Goal: Task Accomplishment & Management: Complete application form

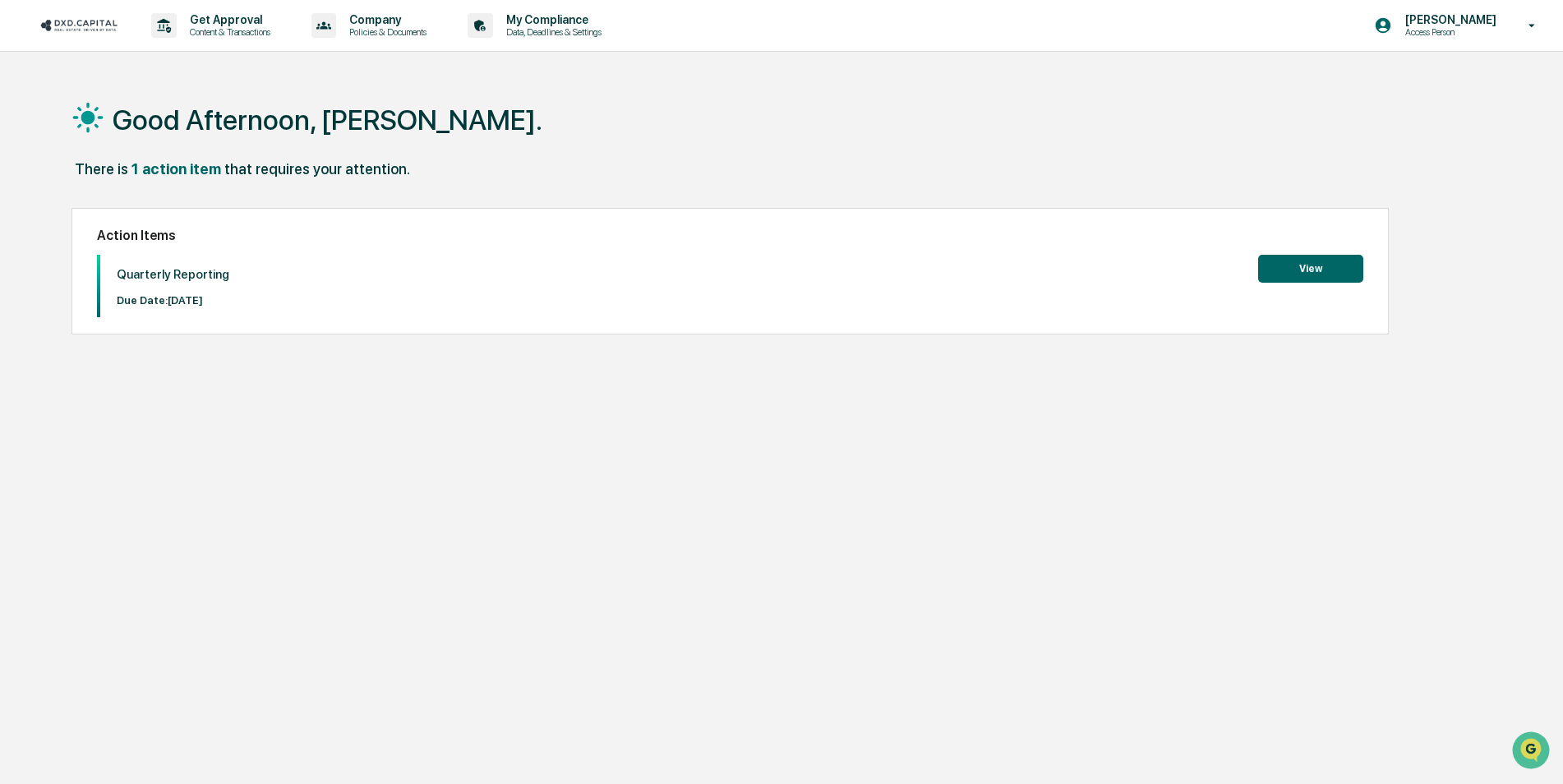
drag, startPoint x: 491, startPoint y: 650, endPoint x: 487, endPoint y: 589, distance: 61.1
click at [491, 650] on div "Good Afternoon, [PERSON_NAME]. There is 1 action item that requires your attent…" at bounding box center [775, 469] width 1456 height 784
click at [1335, 260] on button "View" at bounding box center [1311, 268] width 106 height 28
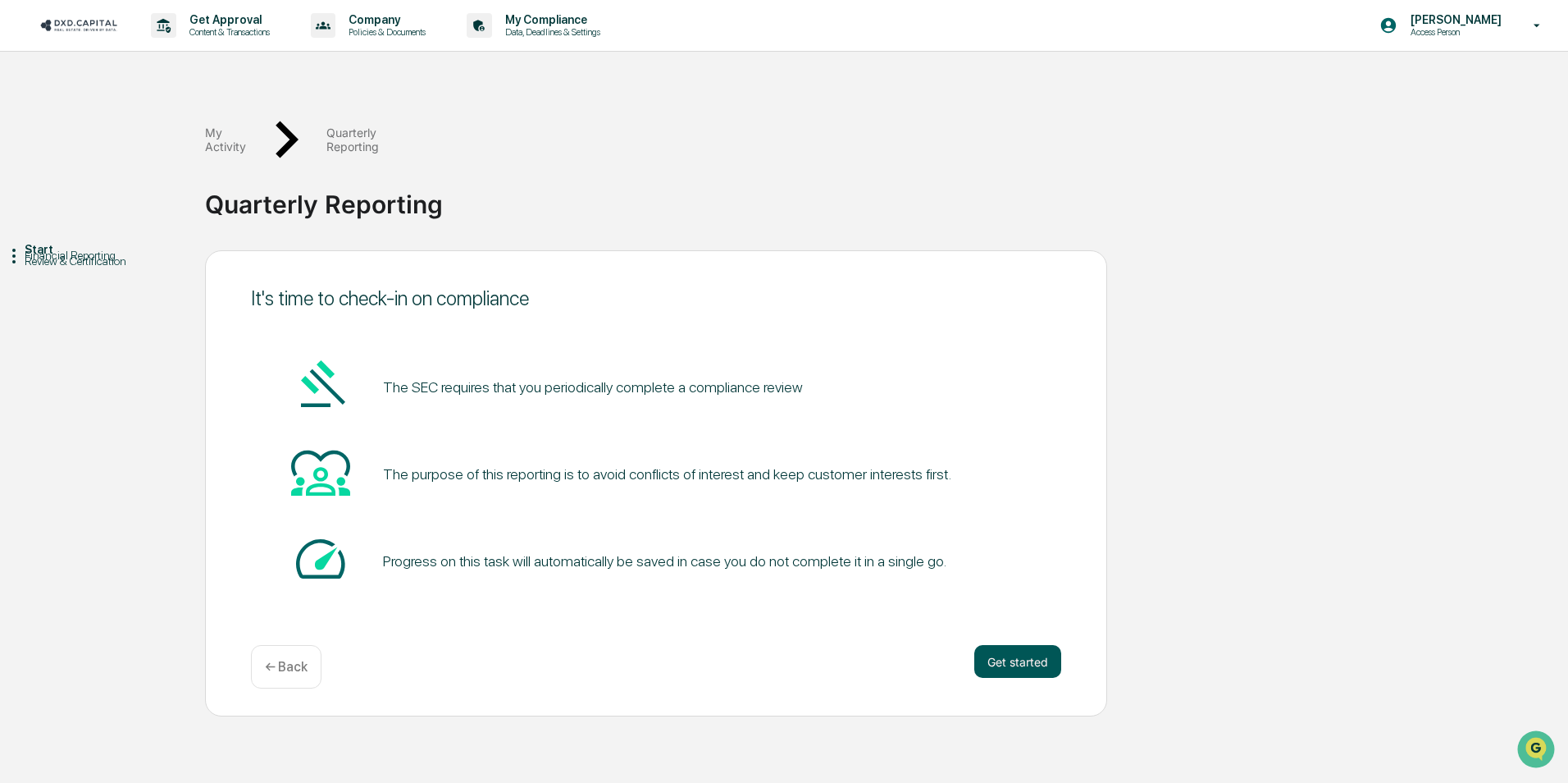
click at [1000, 645] on button "Get started" at bounding box center [1017, 661] width 87 height 33
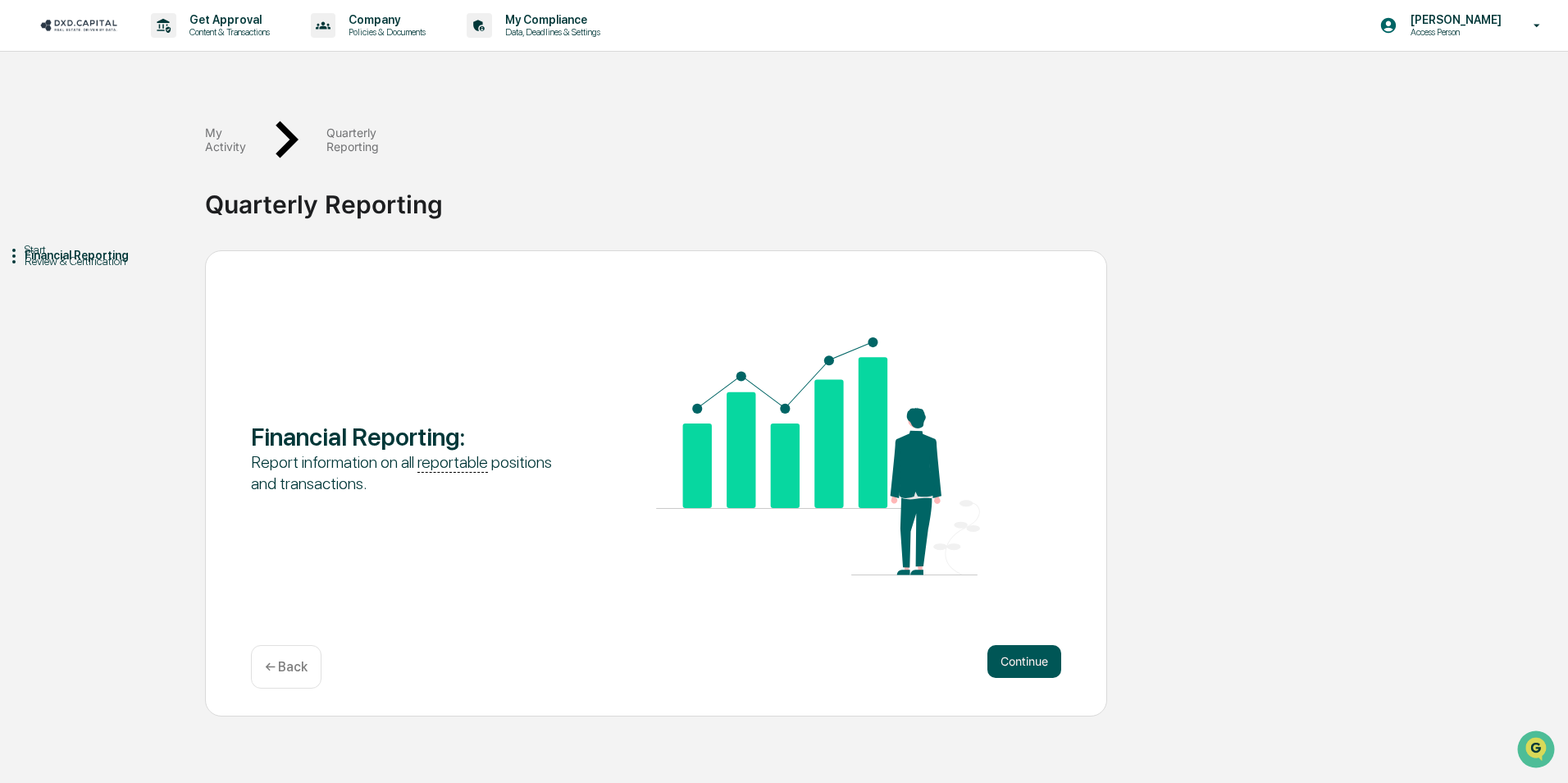
click at [1036, 645] on button "Continue" at bounding box center [1024, 661] width 74 height 33
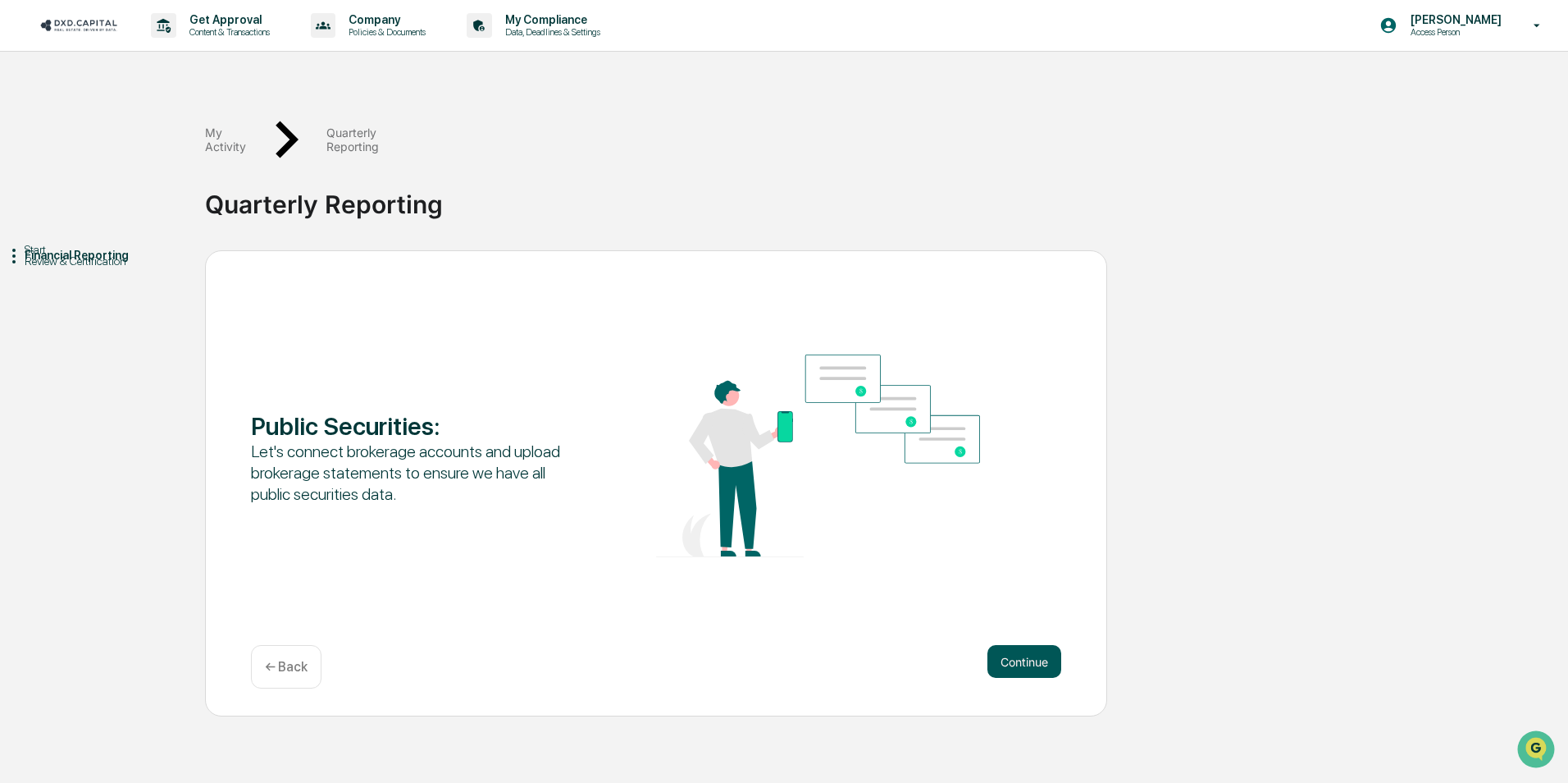
click at [1051, 645] on button "Continue" at bounding box center [1024, 661] width 74 height 33
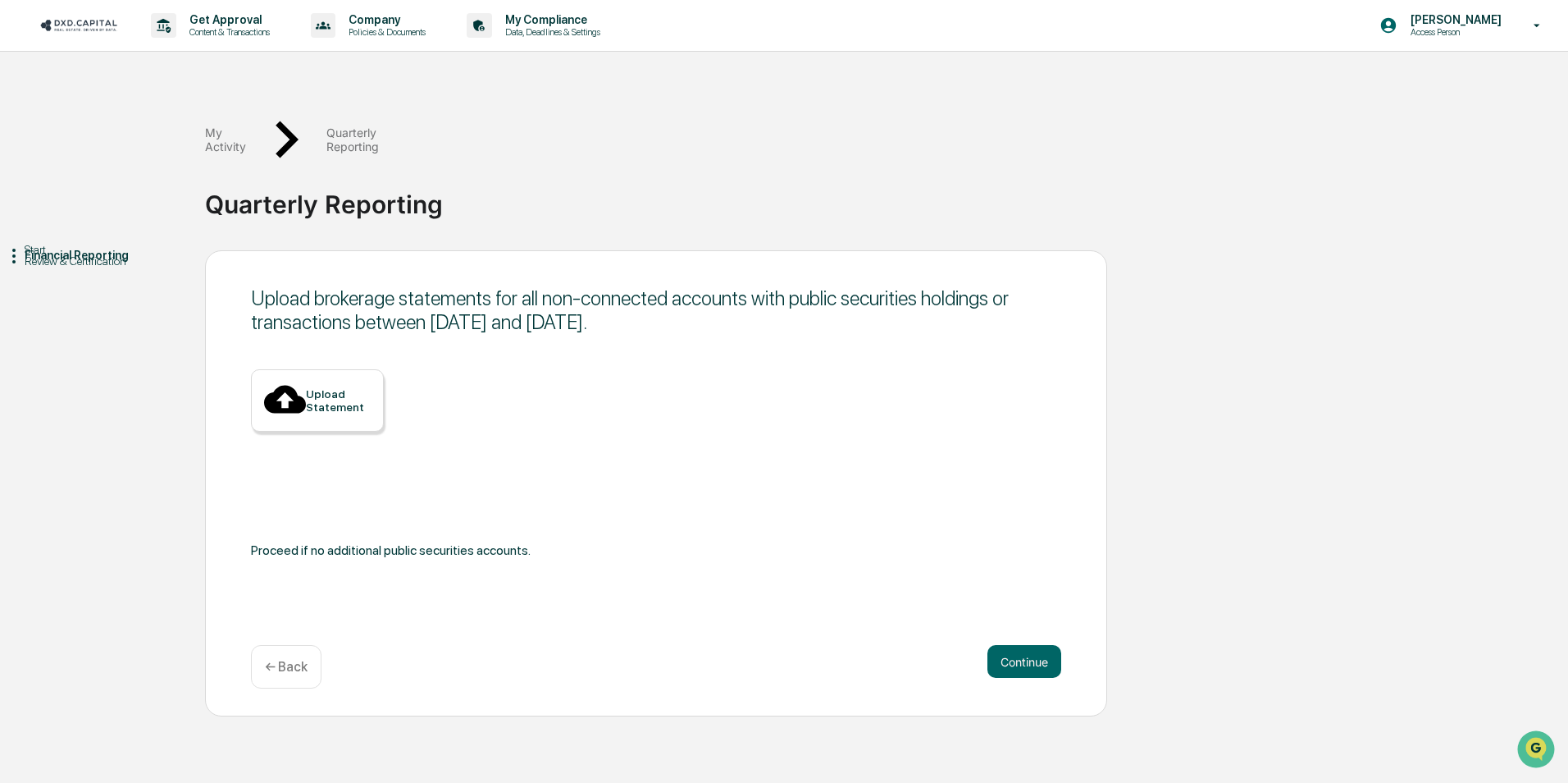
click at [265, 645] on div "← Back" at bounding box center [286, 666] width 71 height 43
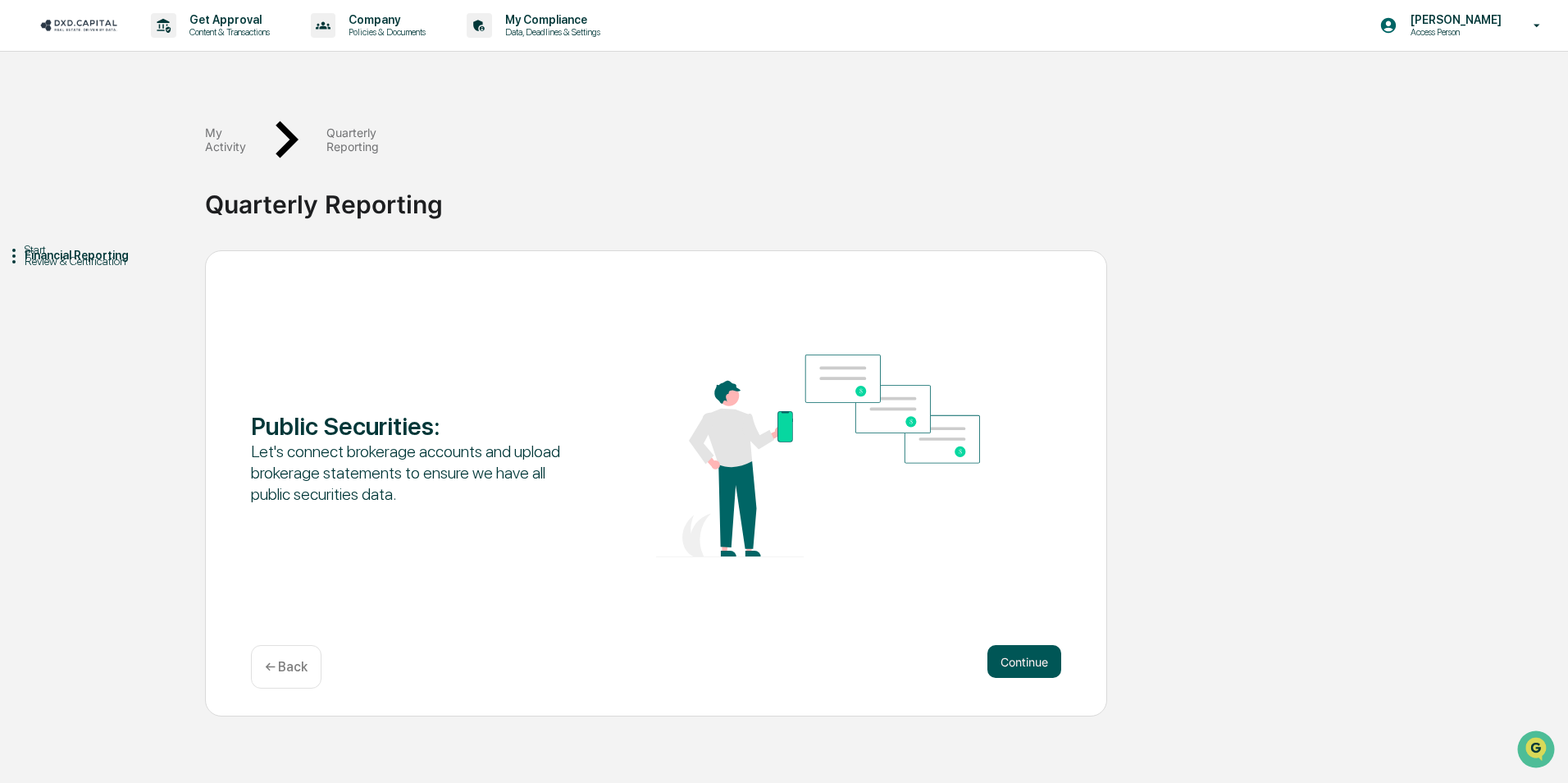
click at [1022, 645] on button "Continue" at bounding box center [1024, 661] width 74 height 33
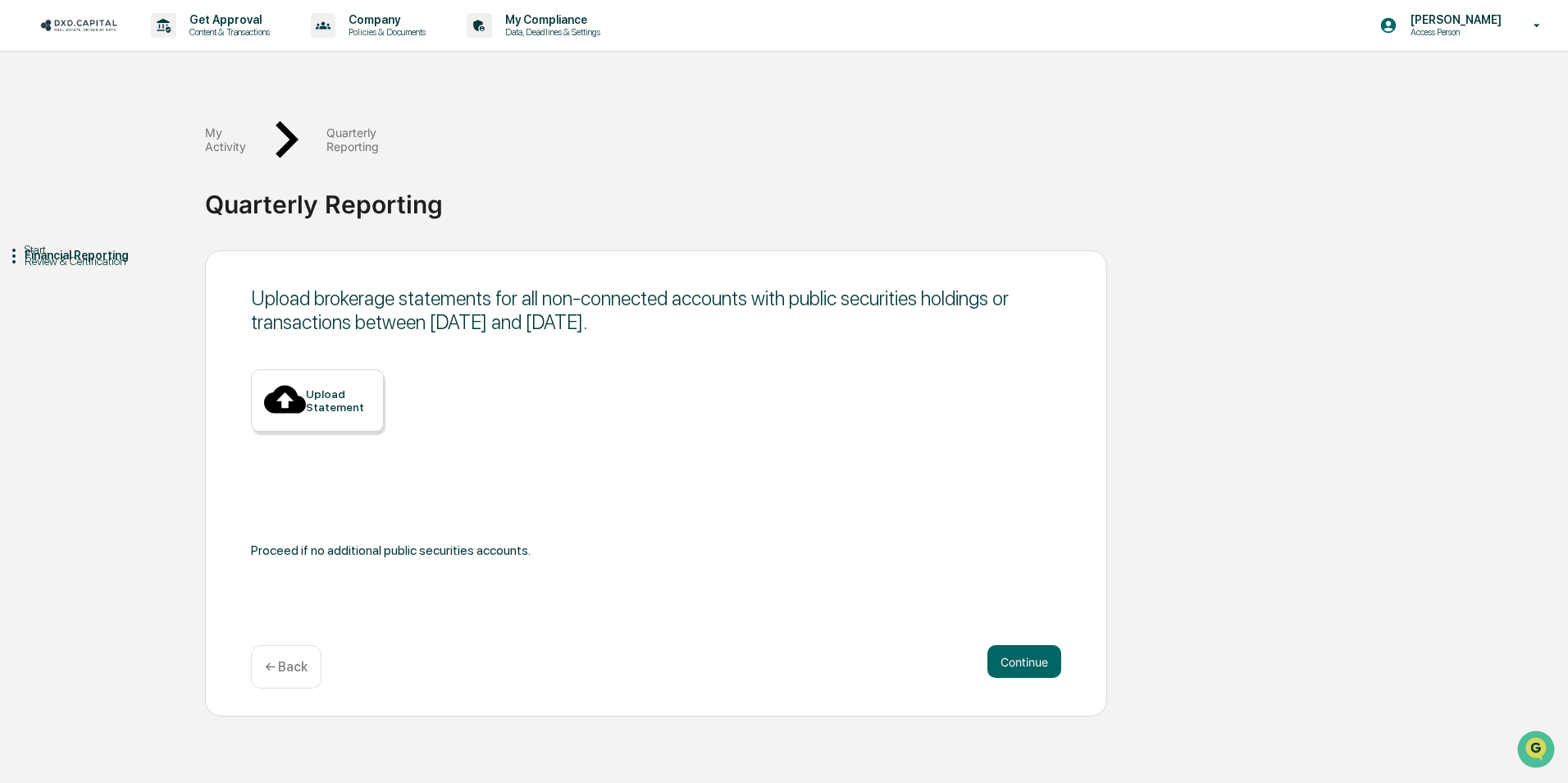
click at [265, 379] on icon at bounding box center [285, 400] width 42 height 42
drag, startPoint x: 265, startPoint y: 340, endPoint x: 340, endPoint y: 355, distance: 76.5
click at [340, 387] on div "Upload Statement" at bounding box center [338, 400] width 65 height 26
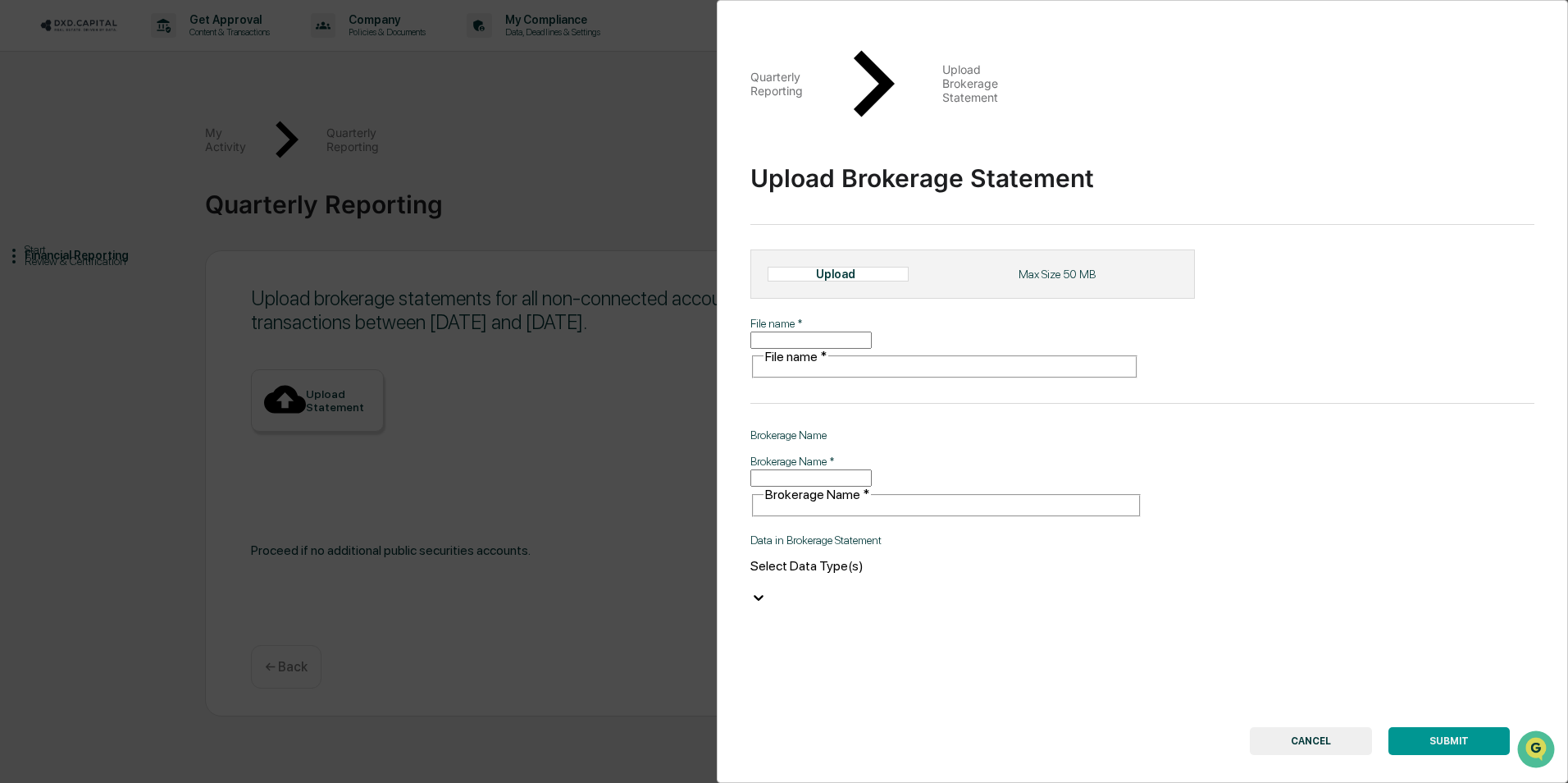
click at [872, 470] on input "Brokerage Name   *" at bounding box center [810, 478] width 122 height 17
click at [1309, 727] on button "CANCEL" at bounding box center [1311, 741] width 123 height 28
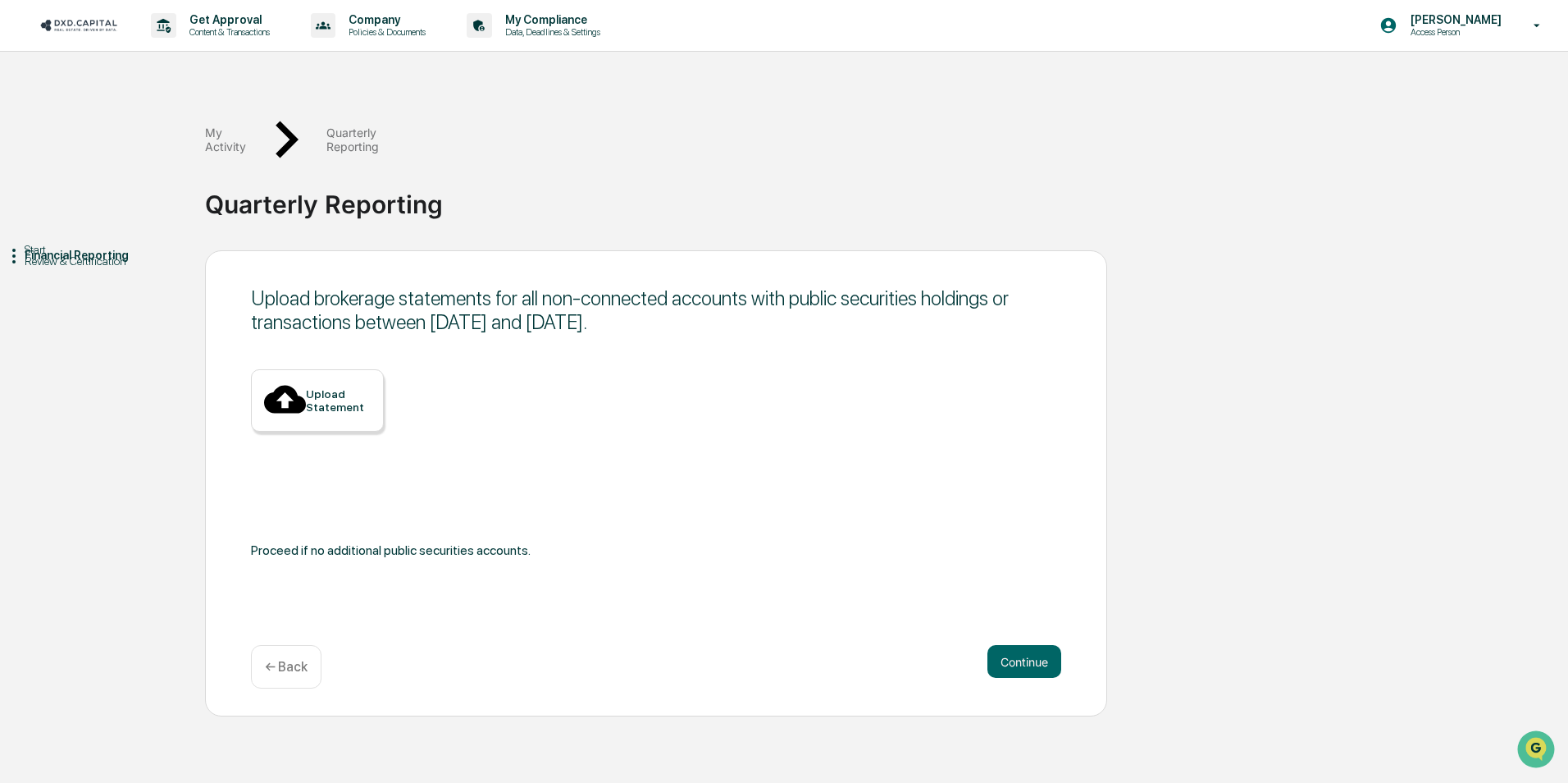
drag, startPoint x: 748, startPoint y: 267, endPoint x: 247, endPoint y: 240, distance: 501.7
click at [247, 250] on div "Upload brokerage statements for all non-connected accounts with public securiti…" at bounding box center [656, 483] width 902 height 466
copy div "Upload brokerage statements for all non-connected accounts with public securiti…"
drag, startPoint x: 841, startPoint y: 528, endPoint x: 783, endPoint y: 511, distance: 60.4
click at [841, 528] on div "Upload Statement Proceed if no additional public securities accounts." at bounding box center [656, 485] width 810 height 233
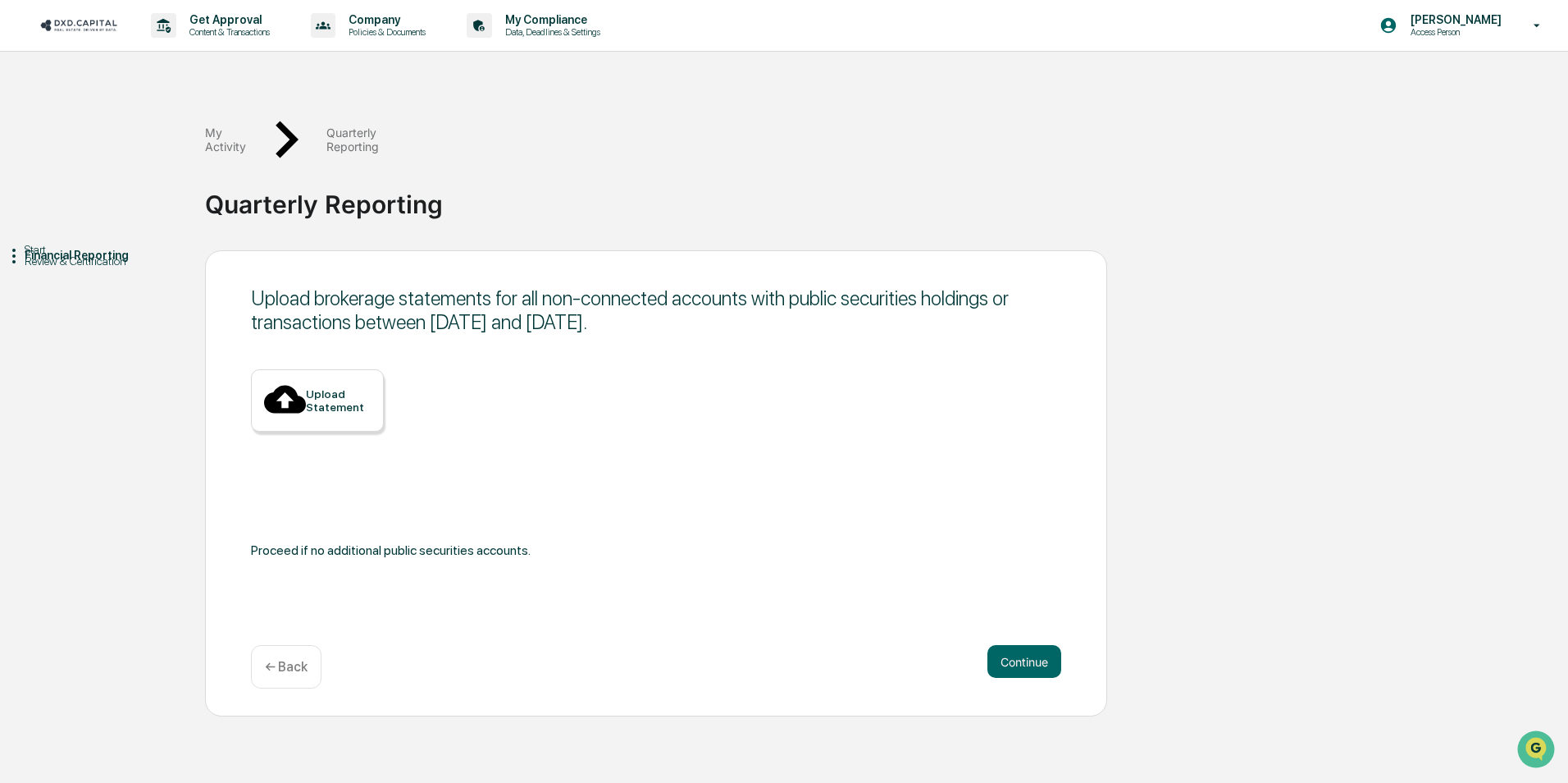
click at [324, 387] on div "Upload Statement" at bounding box center [338, 400] width 65 height 26
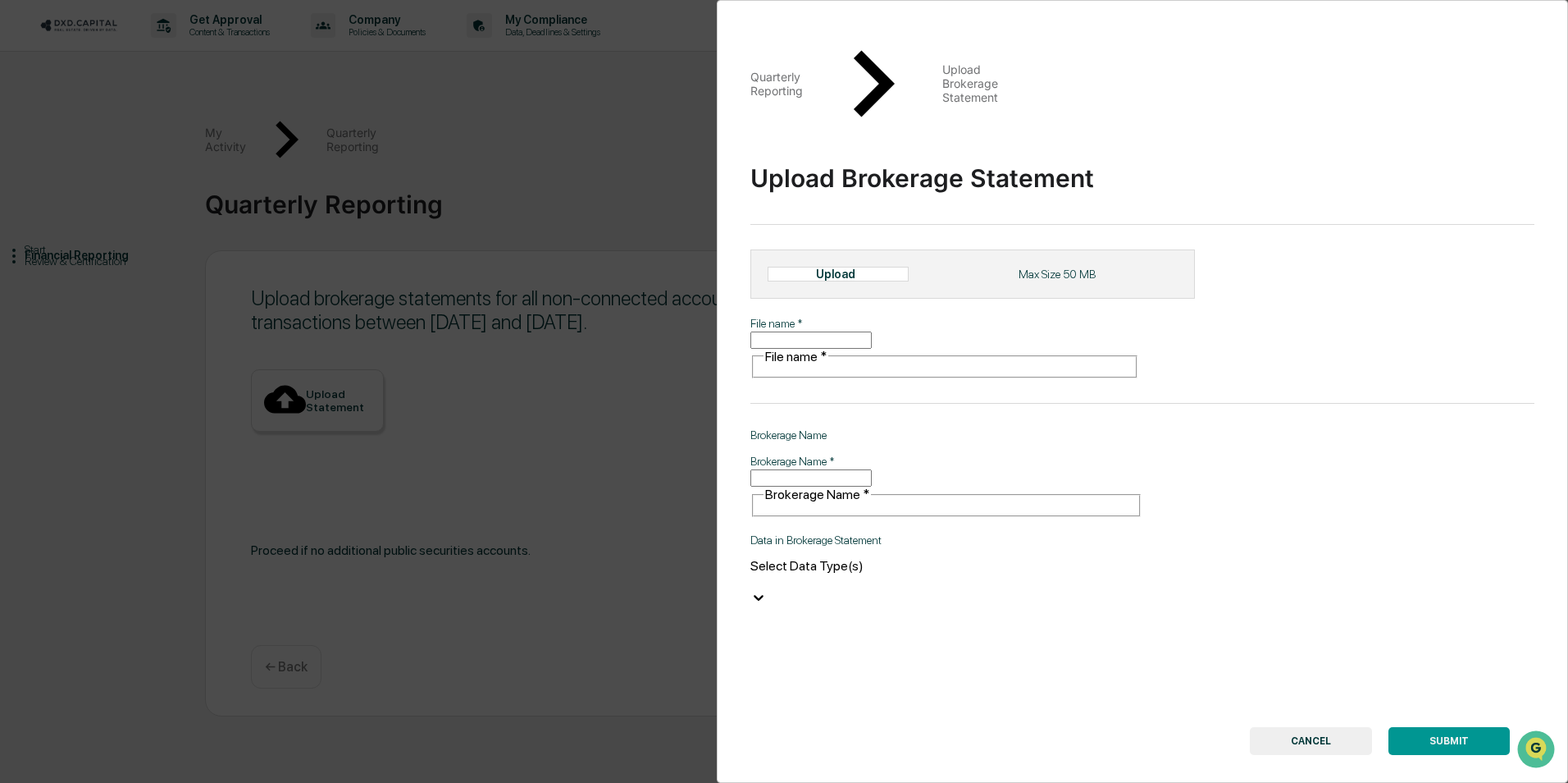
click at [527, 294] on div "Quarterly Reporting Upload Brokerage Statement Upload Brokerage Statement Uploa…" at bounding box center [784, 391] width 1568 height 783
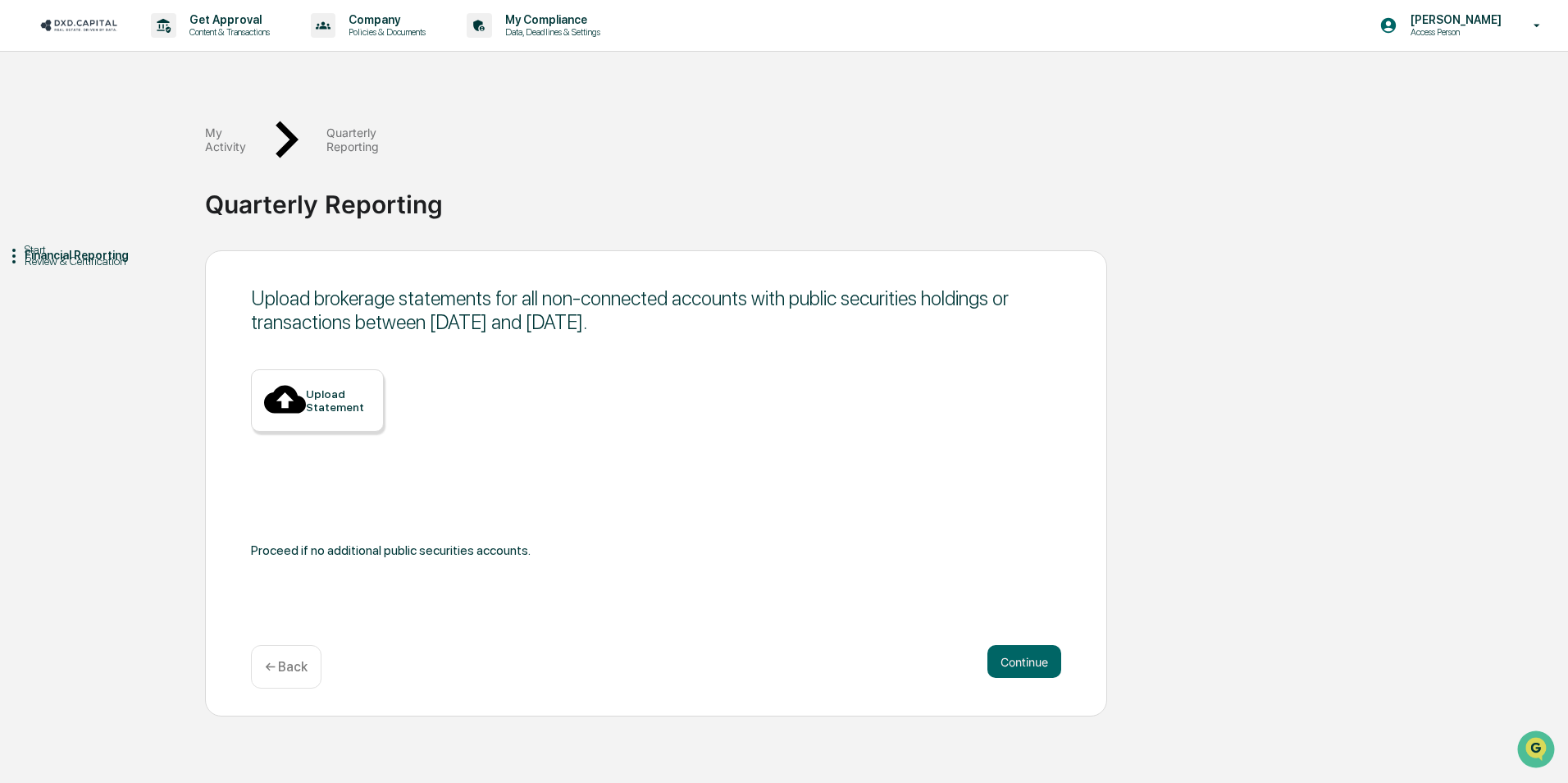
click at [316, 387] on div "Upload Statement" at bounding box center [338, 400] width 65 height 26
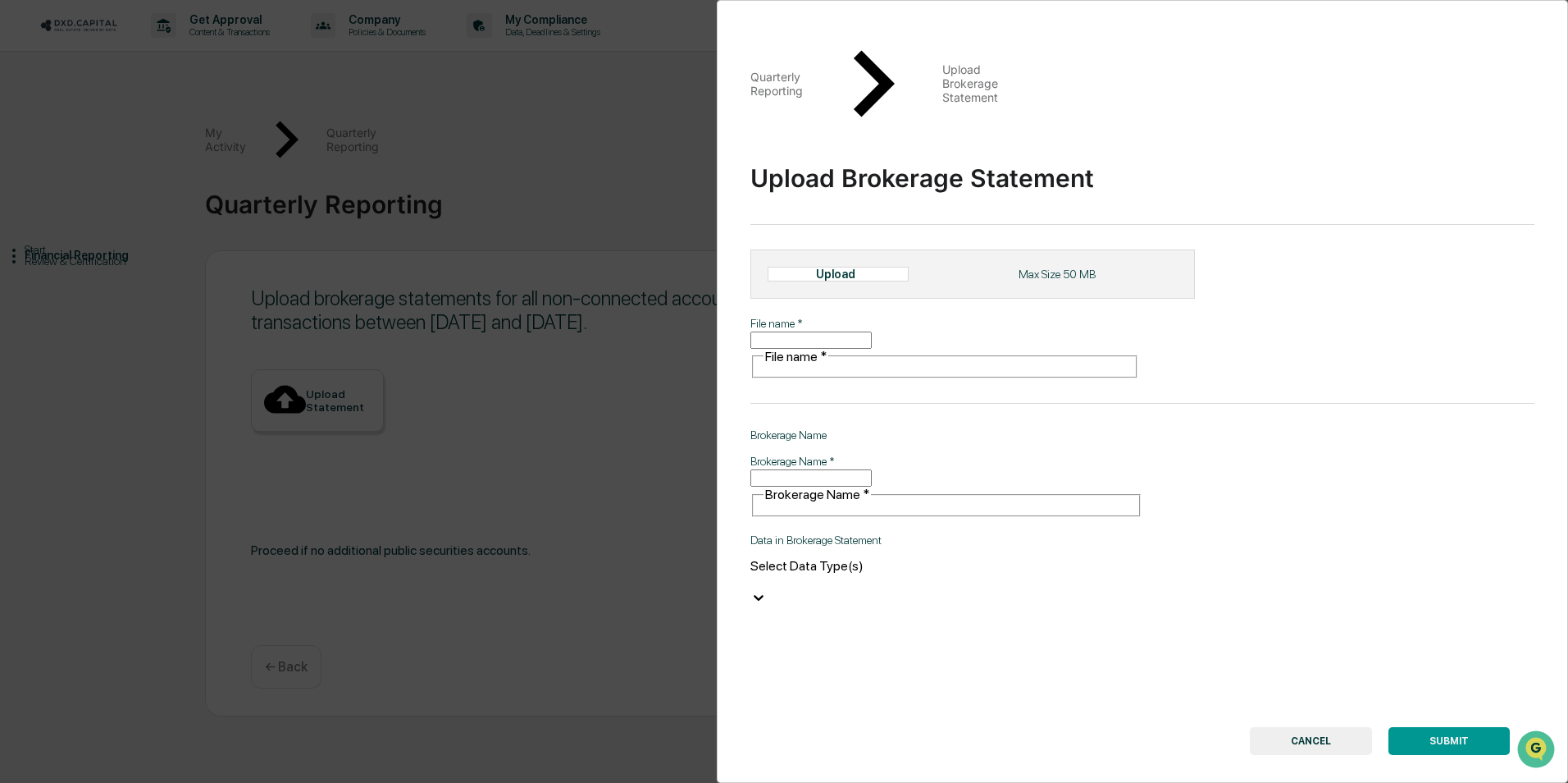
click at [863, 332] on input "File name   *" at bounding box center [810, 340] width 122 height 17
click at [855, 267] on div "Upload" at bounding box center [843, 274] width 54 height 13
type input "**********"
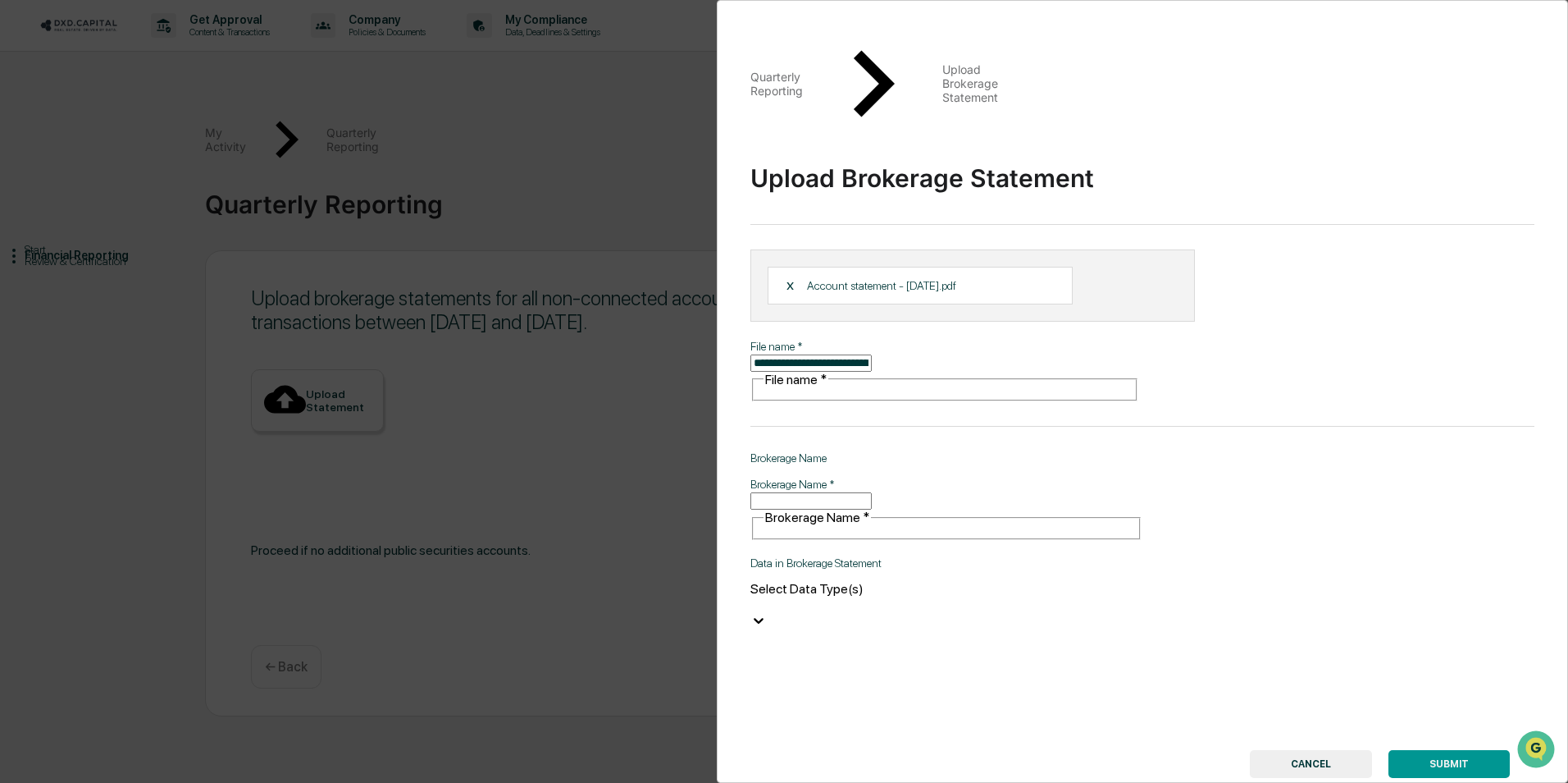
click at [859, 493] on input "Brokerage Name   *" at bounding box center [810, 501] width 122 height 17
type input "*********"
click at [1103, 581] on div "Select Data Type(s)" at bounding box center [945, 596] width 392 height 32
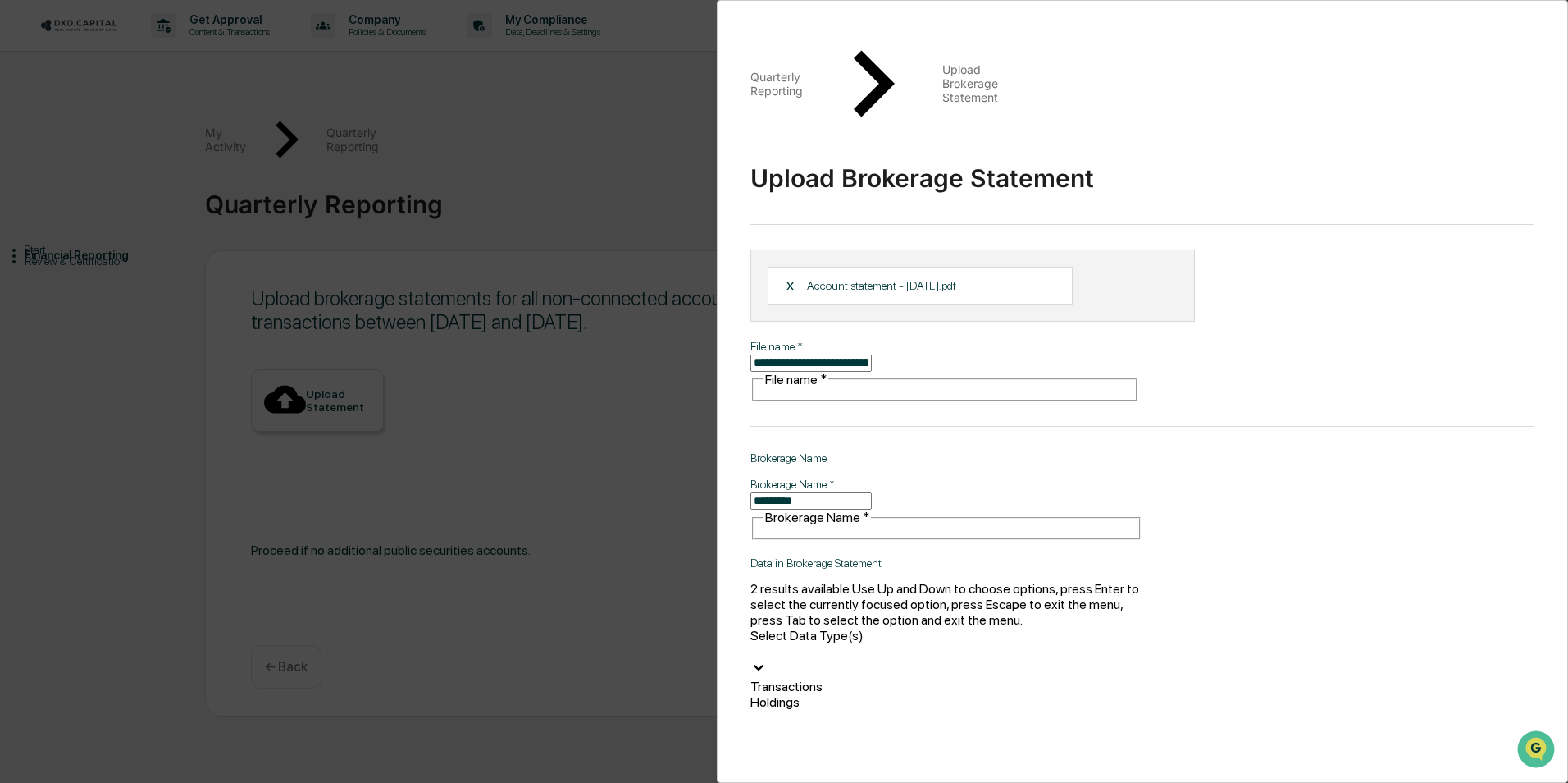
click at [1041, 679] on div "Transactions" at bounding box center [945, 686] width 392 height 15
click at [1238, 349] on div "**********" at bounding box center [1142, 391] width 852 height 783
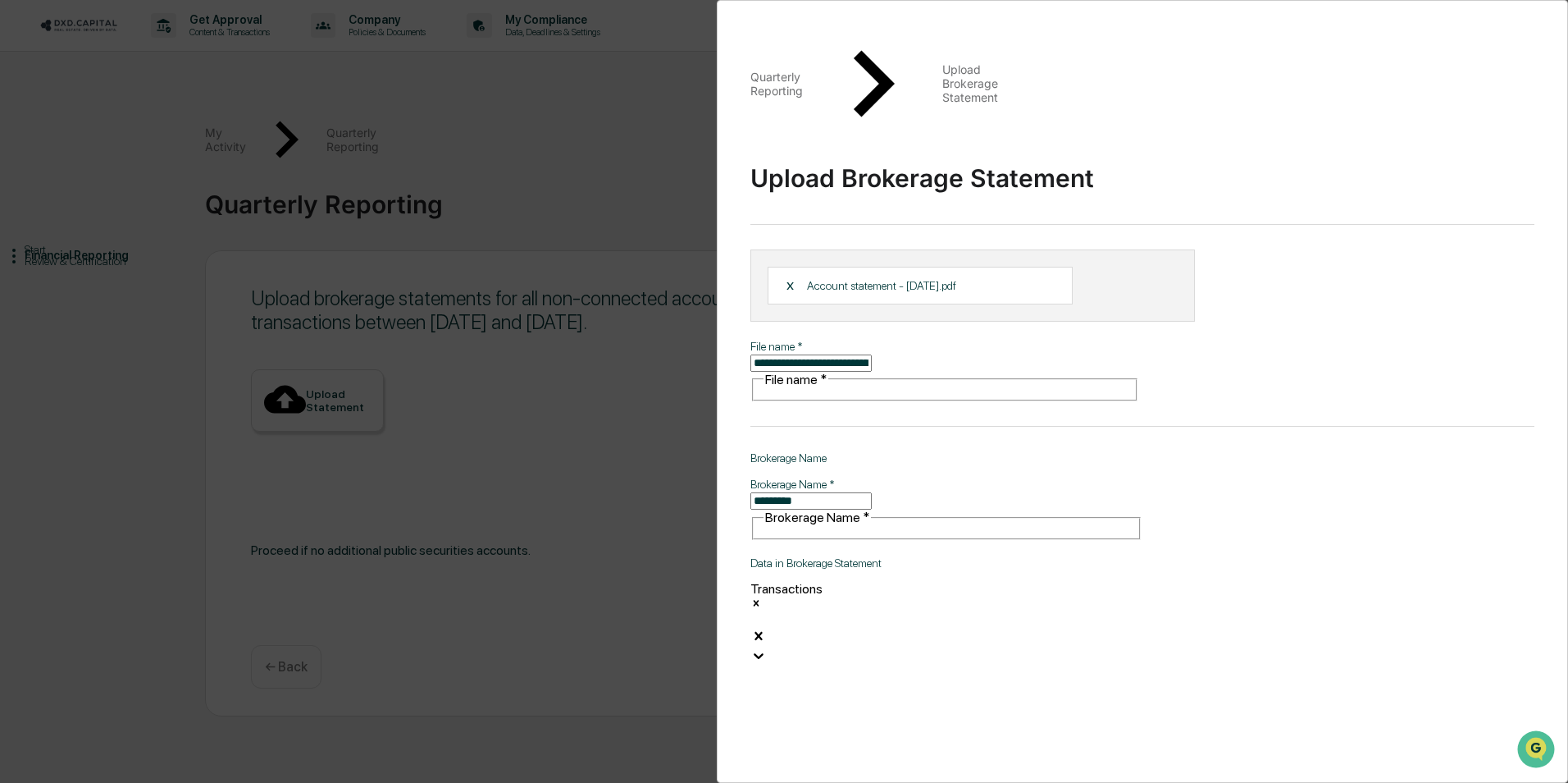
click at [955, 279] on p "Account statement - [DATE].pdf" at bounding box center [882, 286] width 149 height 13
drag, startPoint x: 485, startPoint y: 62, endPoint x: 660, endPoint y: 62, distance: 175.0
click at [520, 53] on div "**********" at bounding box center [784, 391] width 1568 height 783
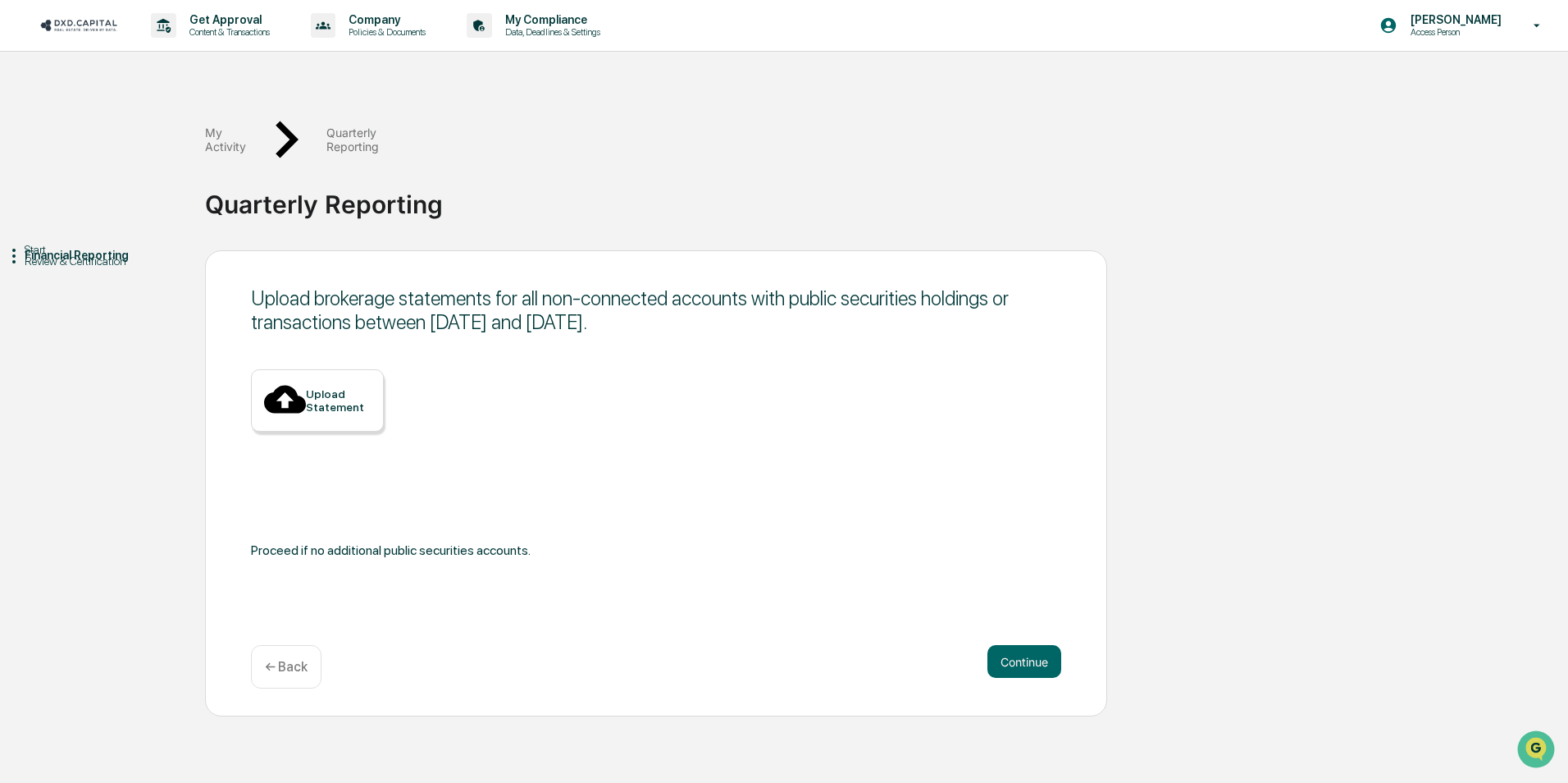
click at [344, 387] on div "Upload Statement" at bounding box center [338, 400] width 65 height 26
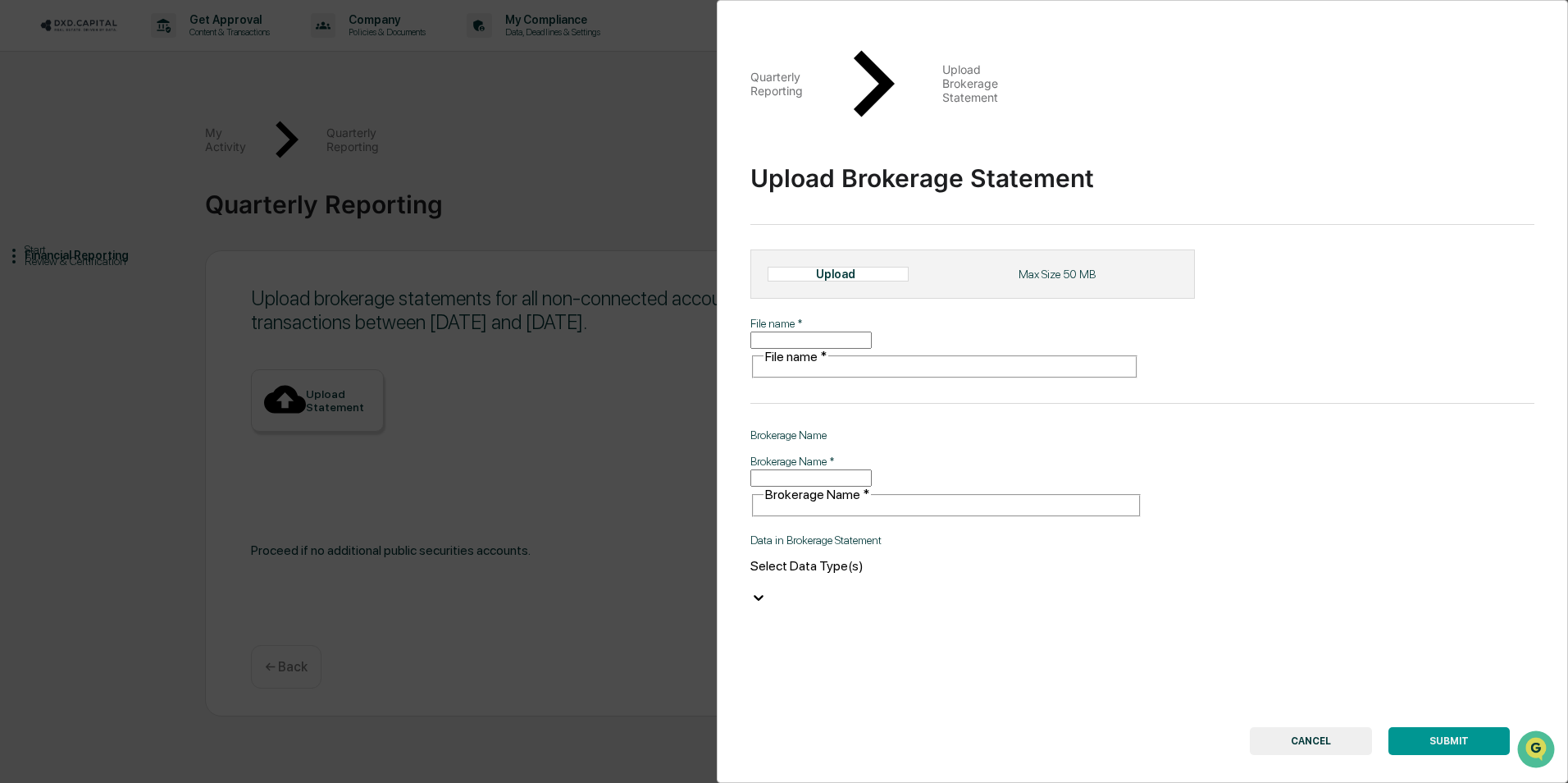
click at [861, 266] on div "Upload" at bounding box center [837, 273] width 141 height 14
type input "**********"
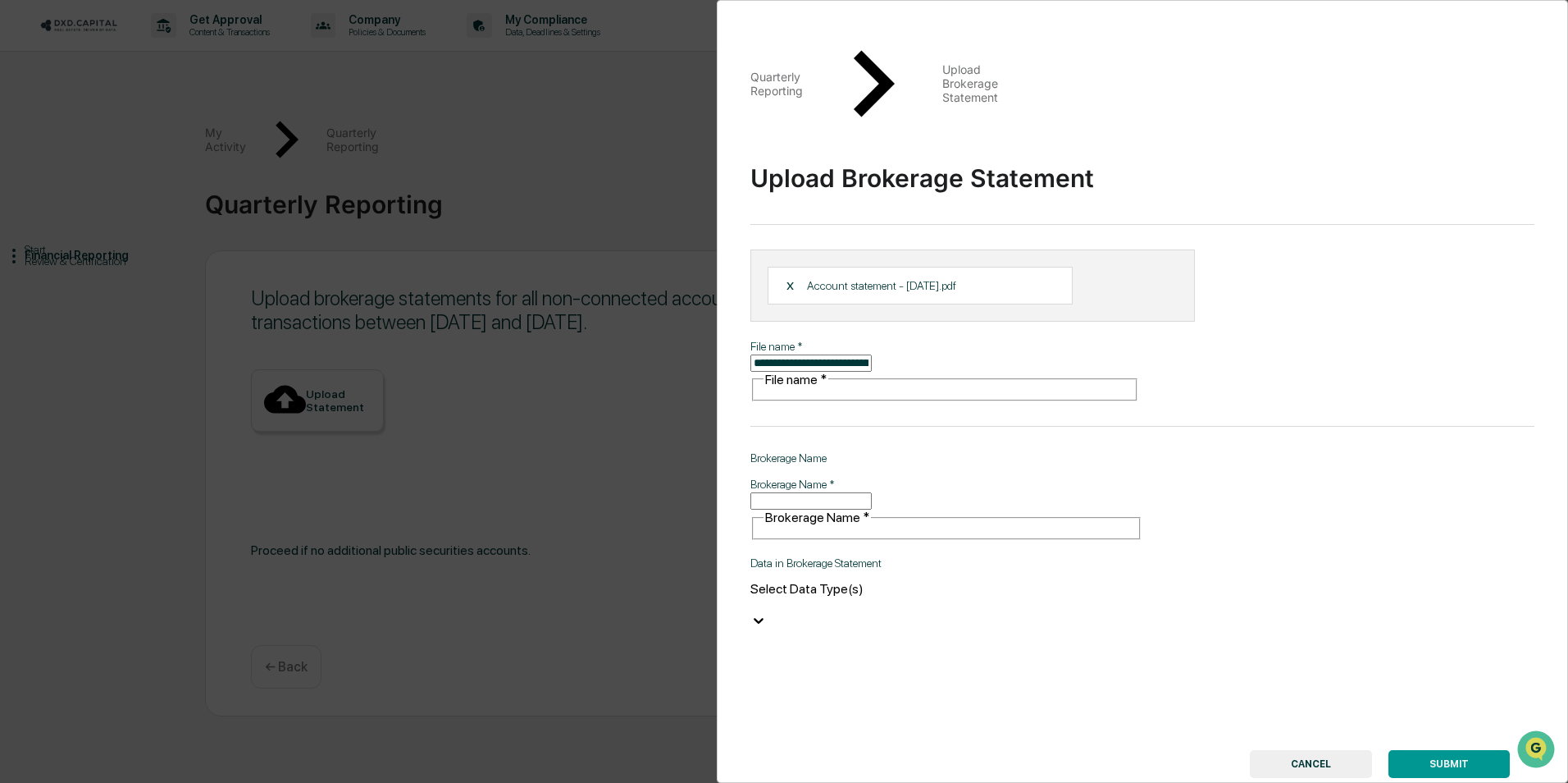
click at [872, 493] on input "Brokerage Name   *" at bounding box center [810, 501] width 122 height 17
type input "*********"
click at [925, 581] on div "Select Data Type(s)" at bounding box center [945, 596] width 392 height 32
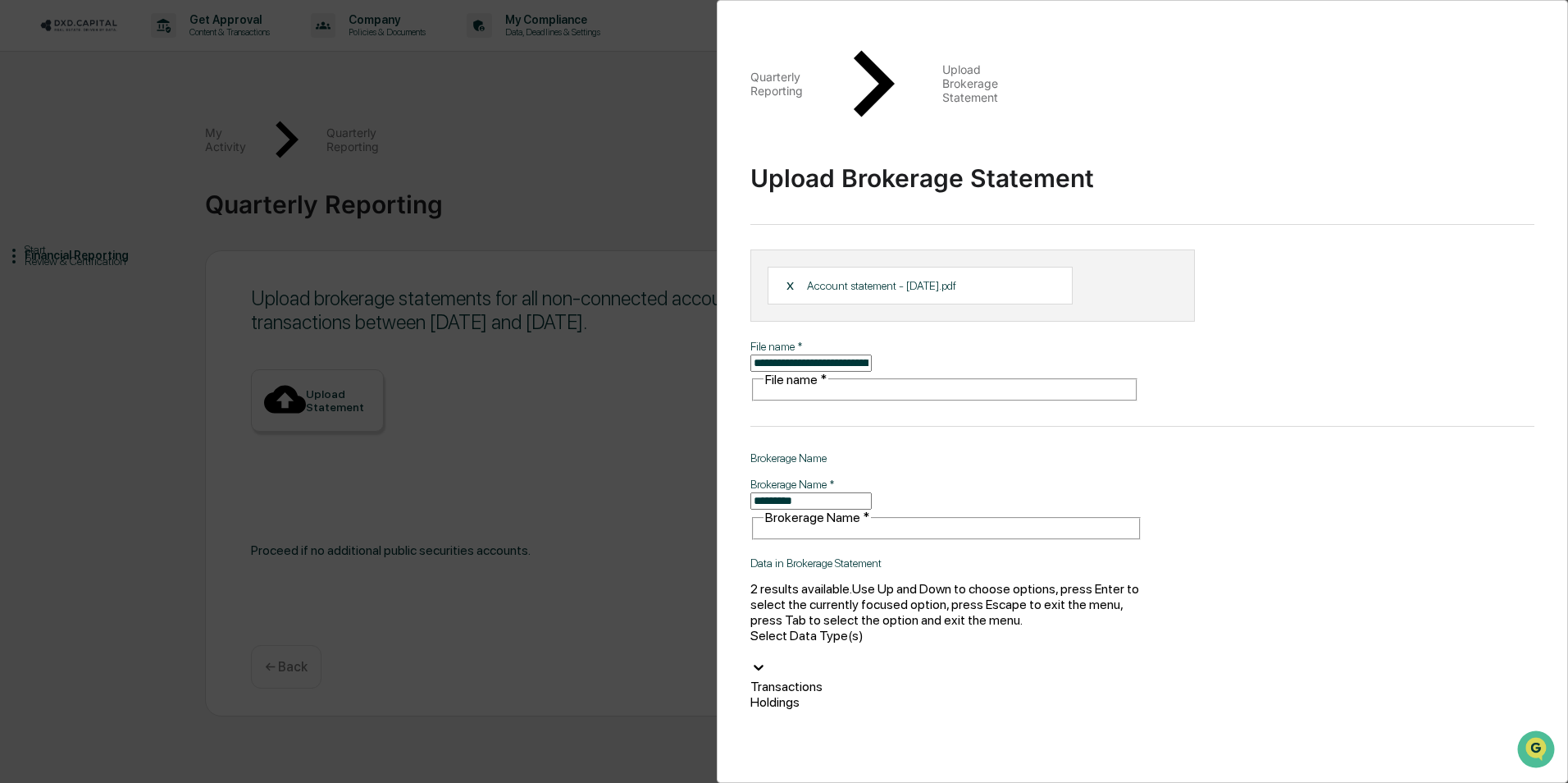
click at [877, 694] on div "Holdings" at bounding box center [945, 702] width 392 height 15
click at [964, 729] on div "Transactions" at bounding box center [945, 737] width 392 height 15
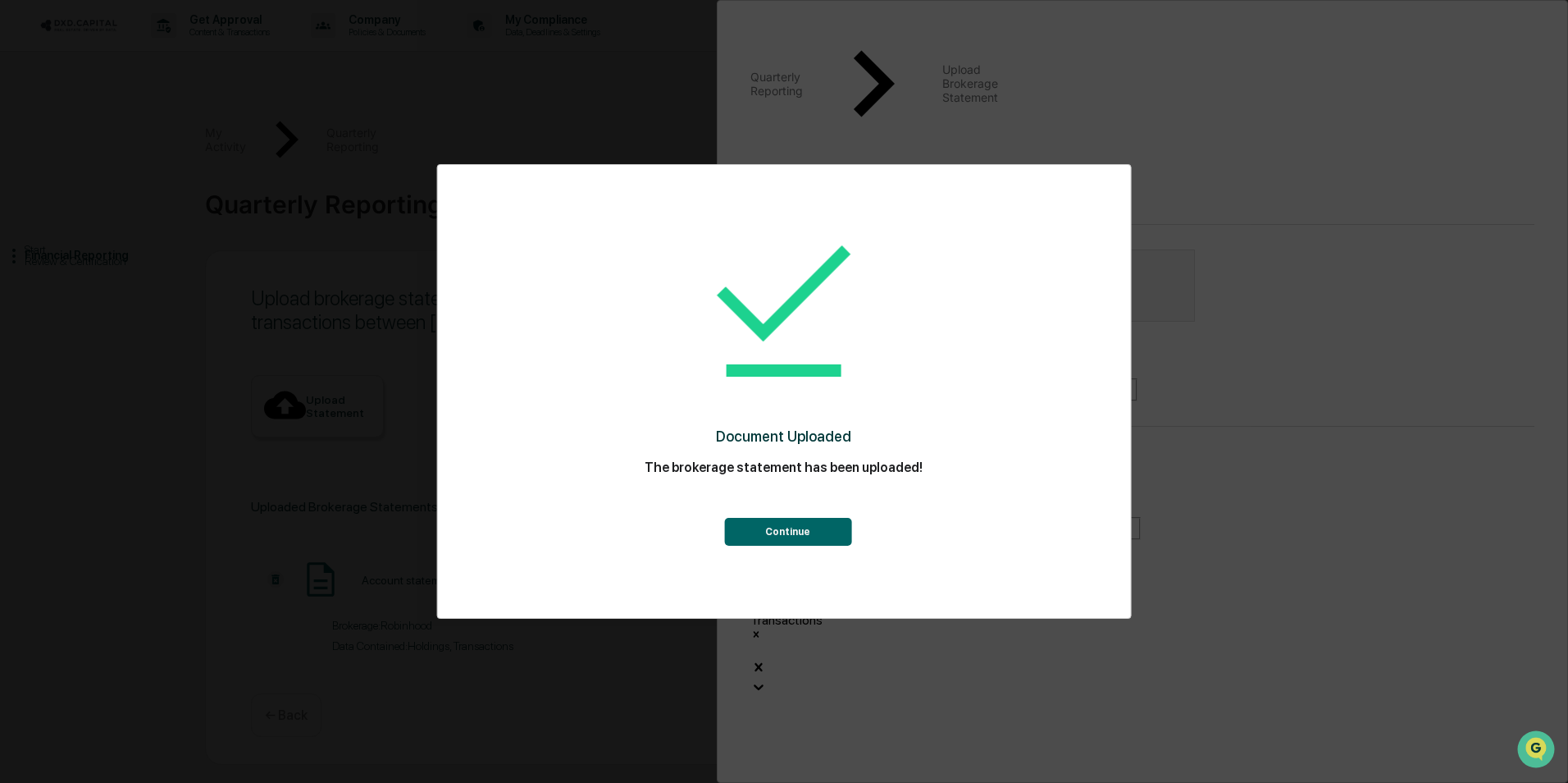
click at [811, 528] on button "Continue" at bounding box center [787, 531] width 127 height 28
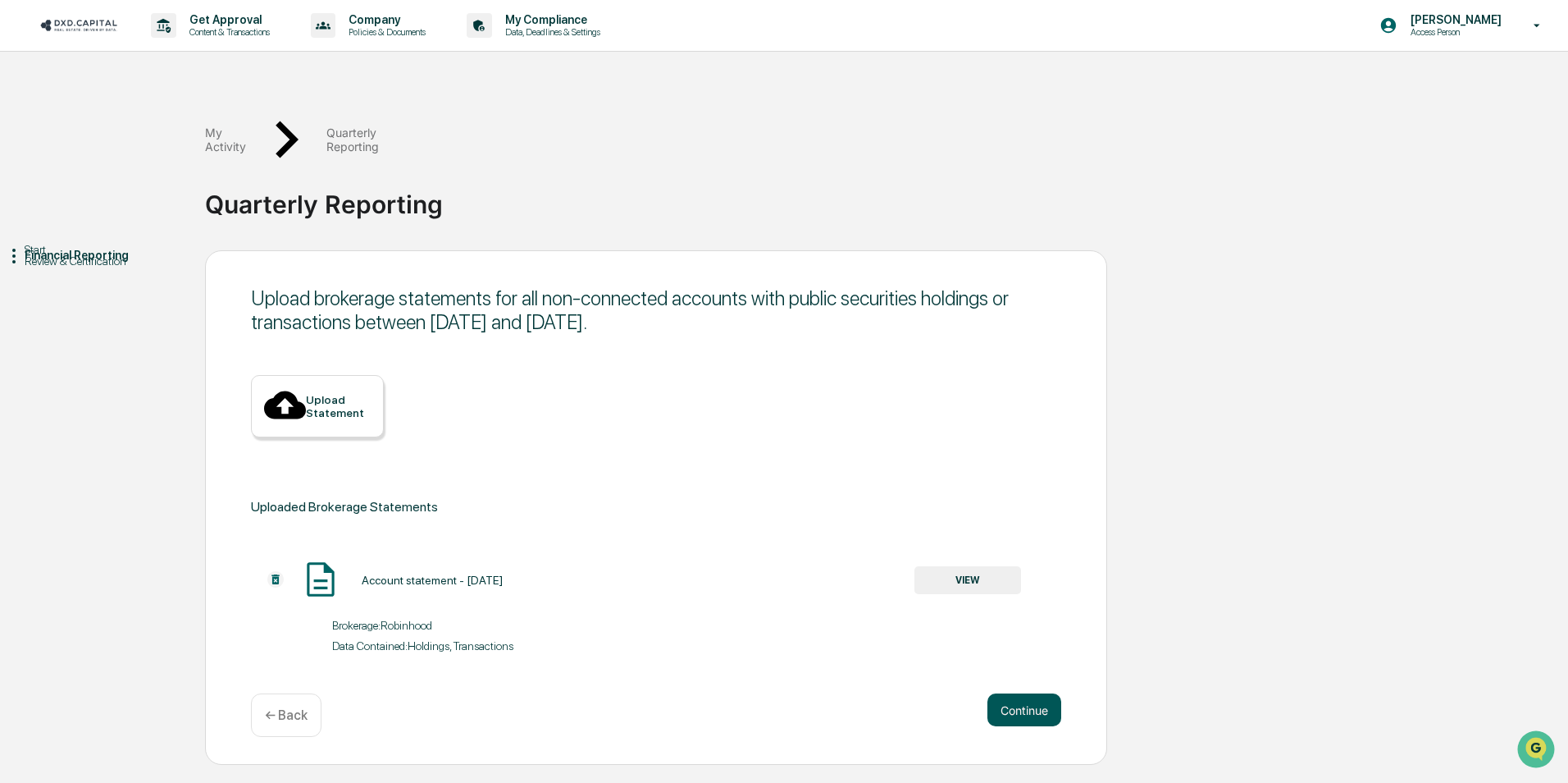
click at [1037, 693] on button "Continue" at bounding box center [1024, 709] width 74 height 33
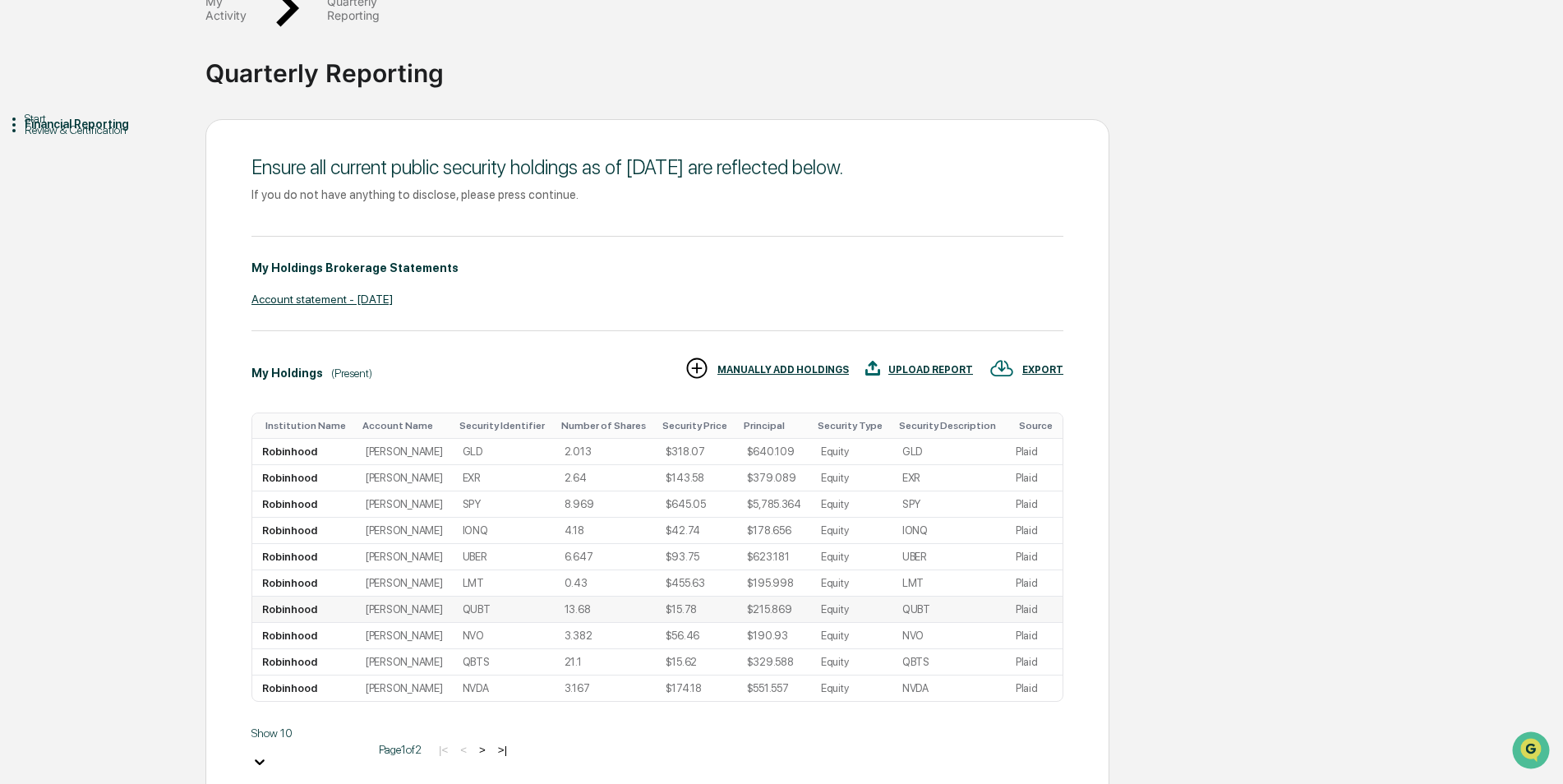
scroll to position [137, 0]
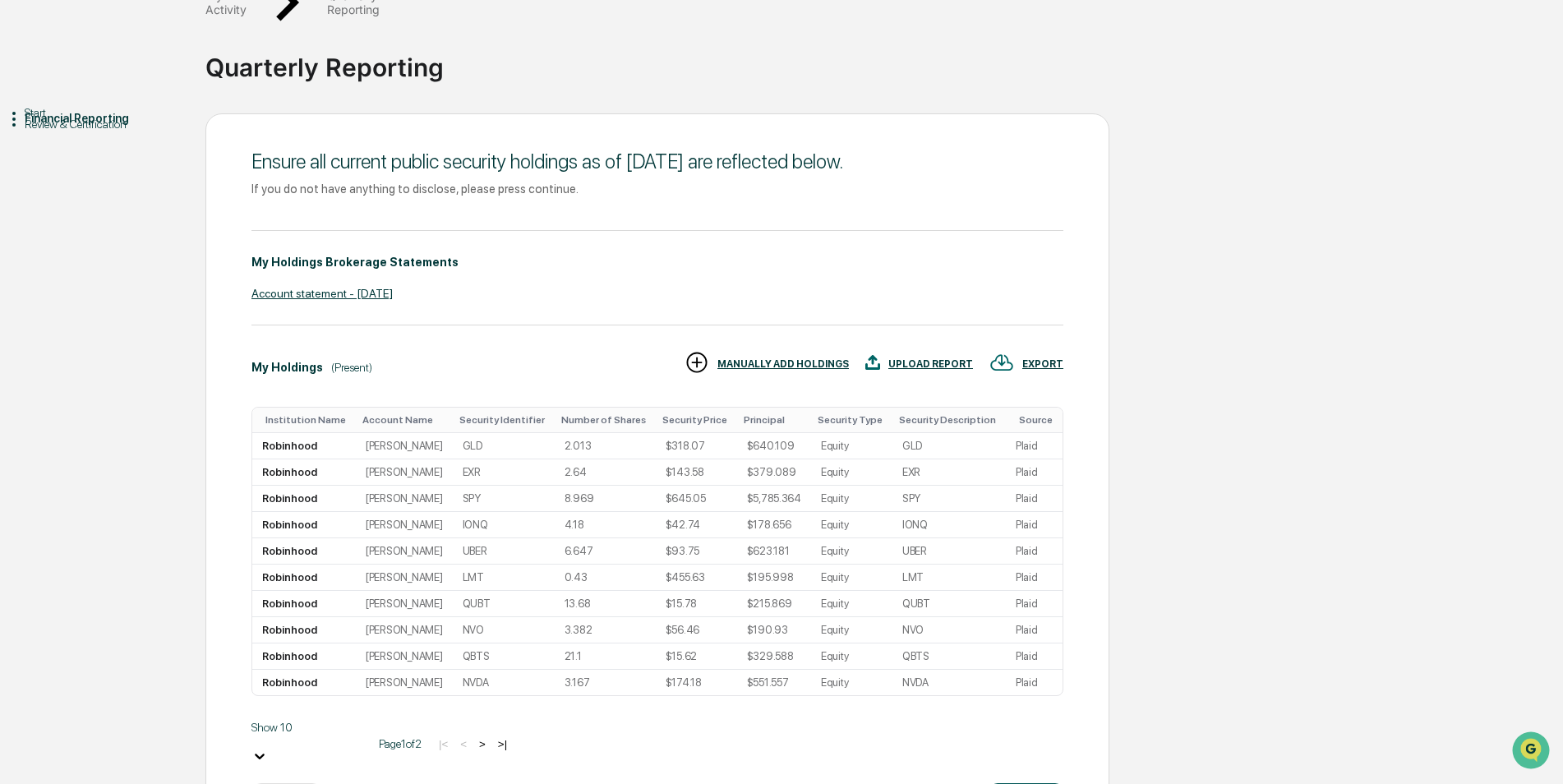
click at [1041, 783] on button "Continue" at bounding box center [1026, 799] width 74 height 33
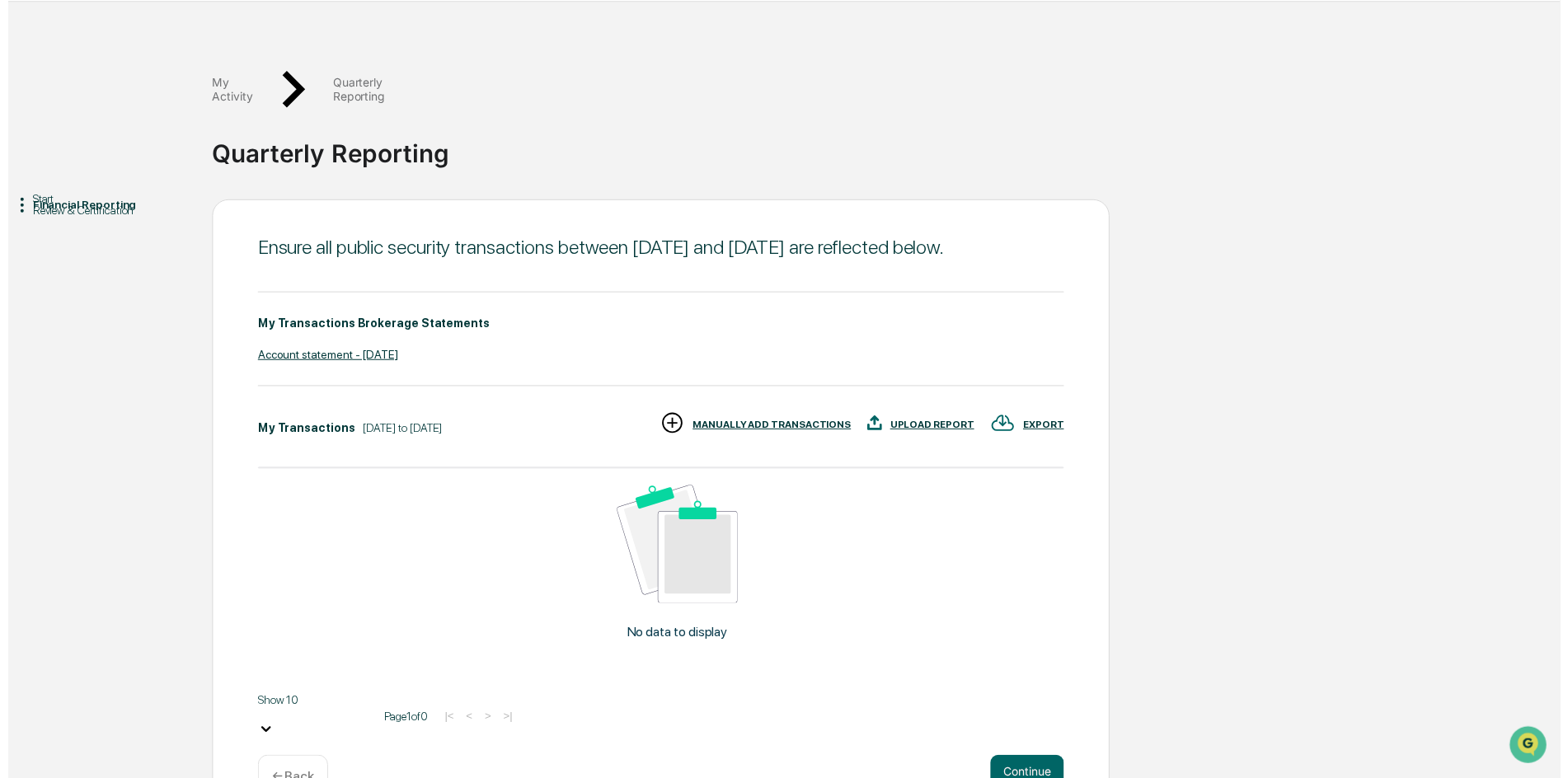
scroll to position [52, 0]
click at [1035, 761] on button "Continue" at bounding box center [1030, 777] width 74 height 33
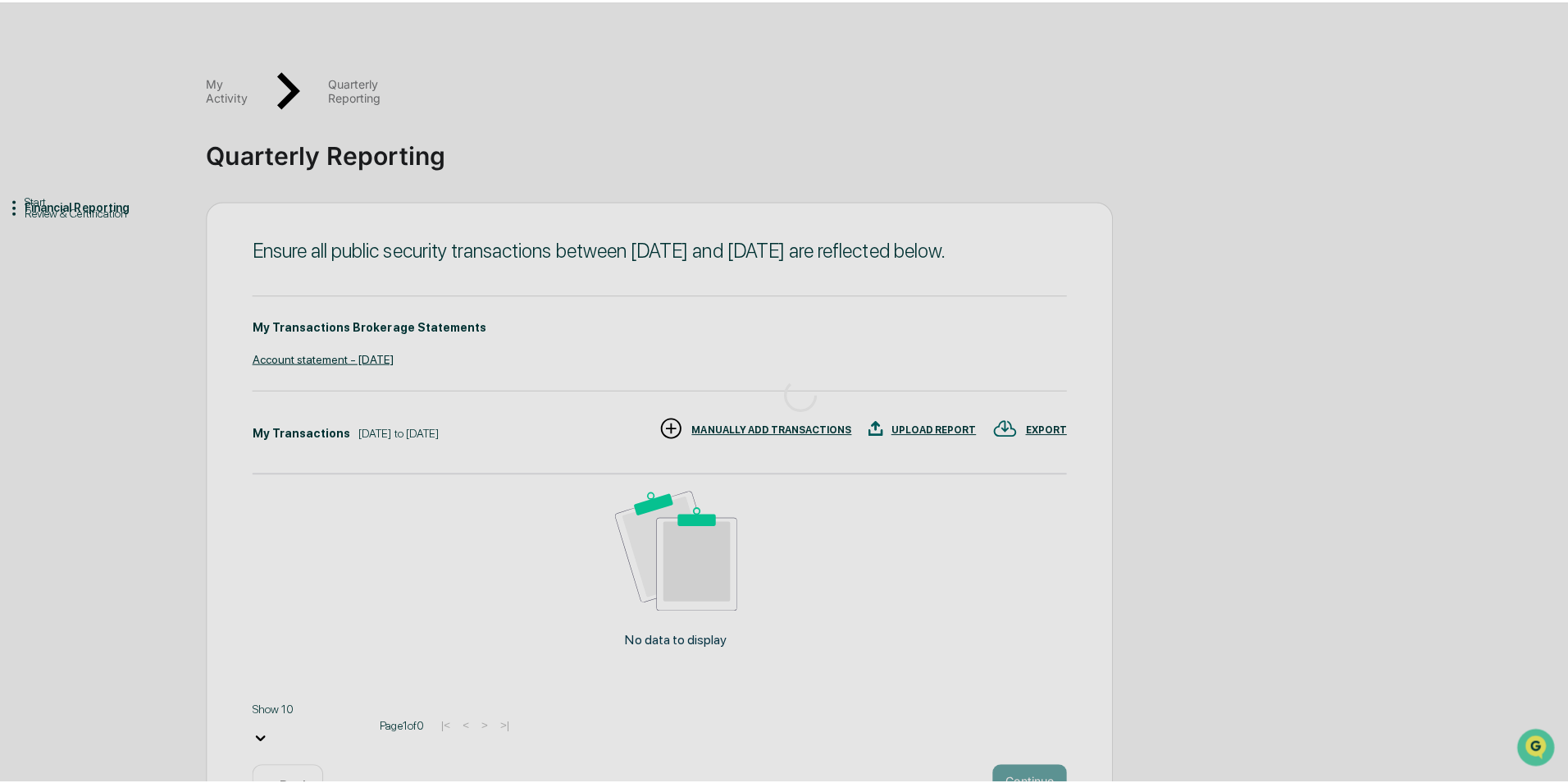
scroll to position [0, 0]
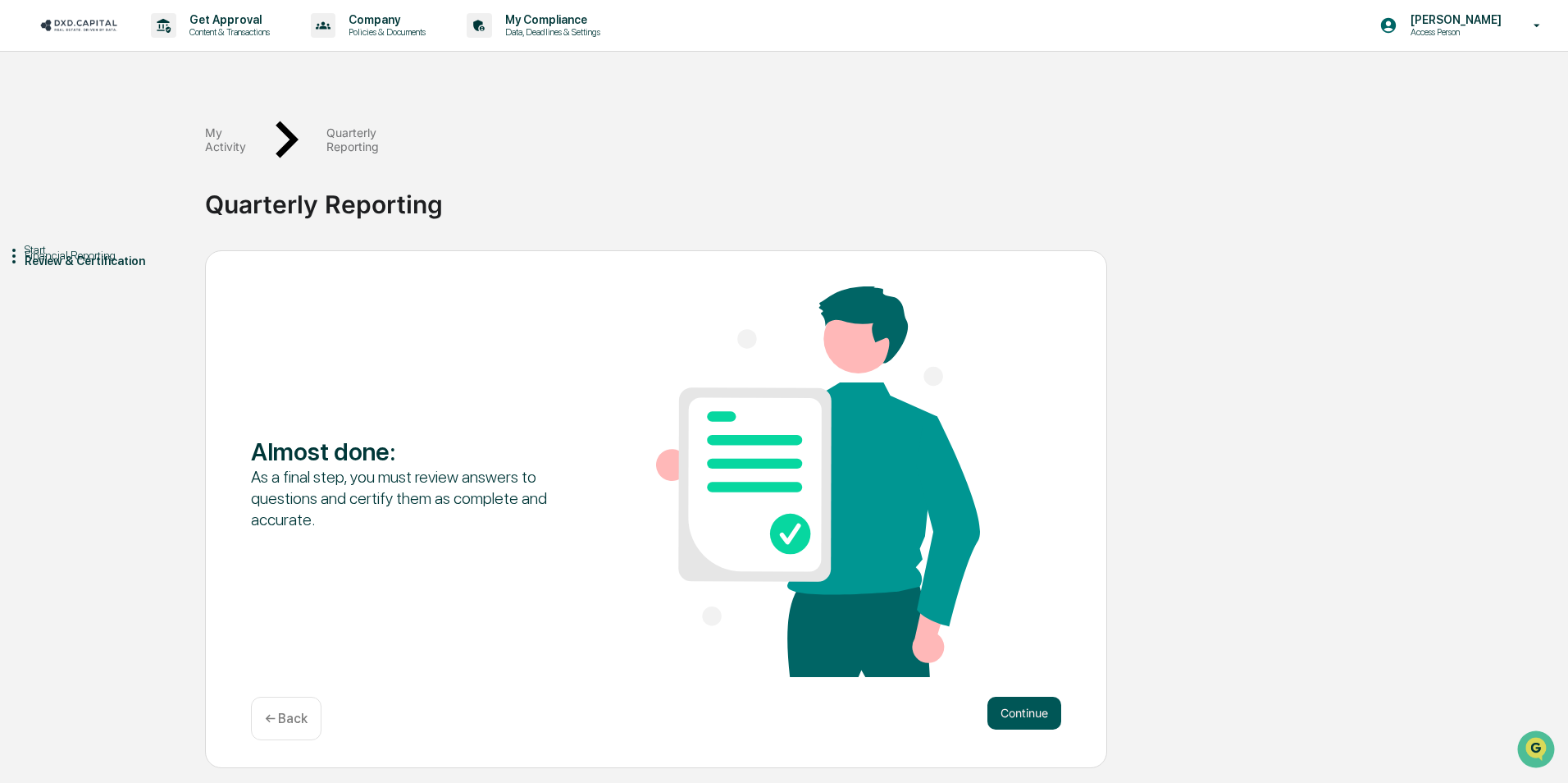
click at [1033, 697] on button "Continue" at bounding box center [1024, 713] width 74 height 33
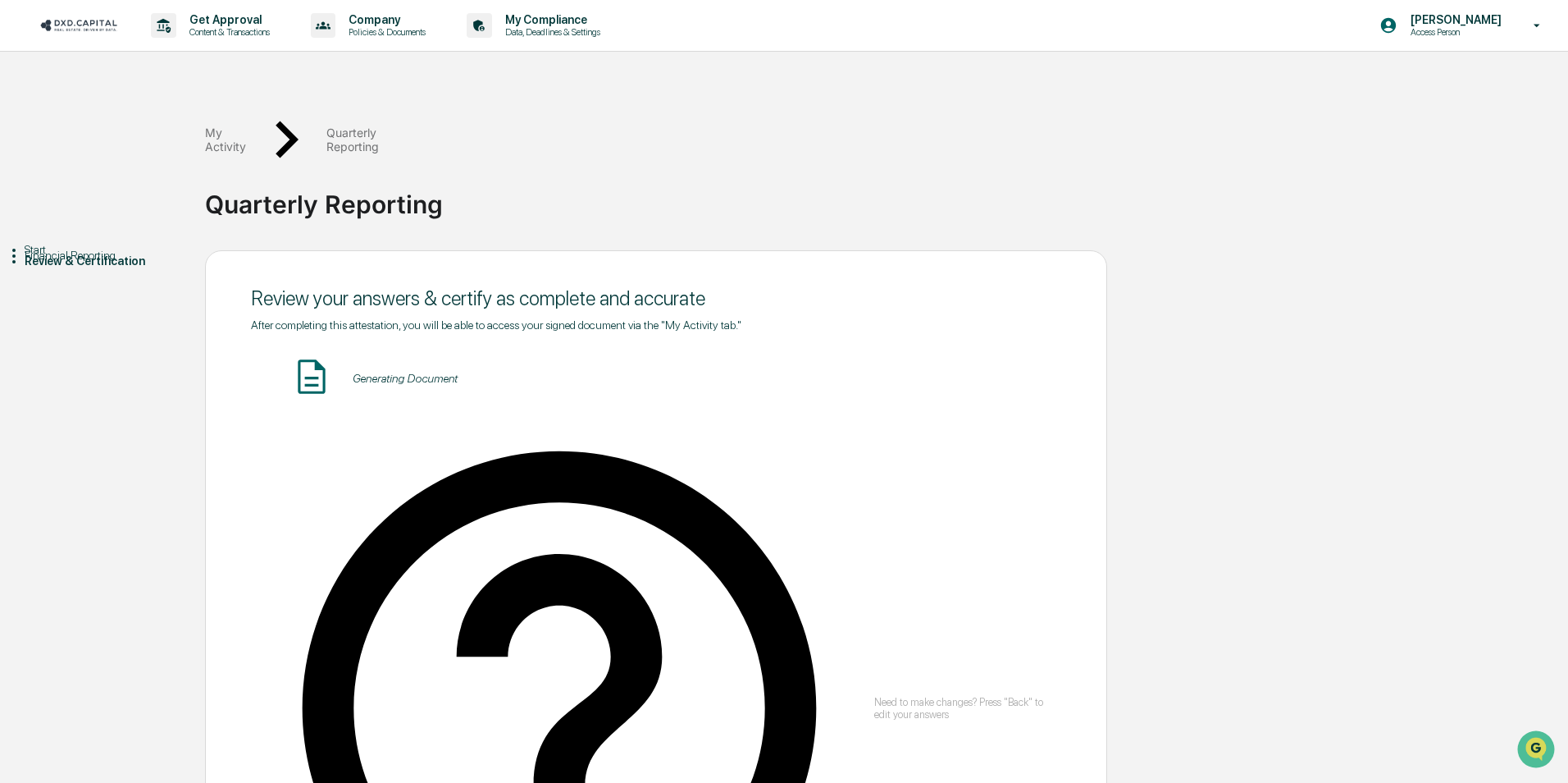
type input "**********"
click at [994, 357] on div "Quarterly Reporting - [PERSON_NAME] VIEW" at bounding box center [656, 378] width 810 height 43
click at [991, 364] on button "VIEW" at bounding box center [967, 378] width 106 height 28
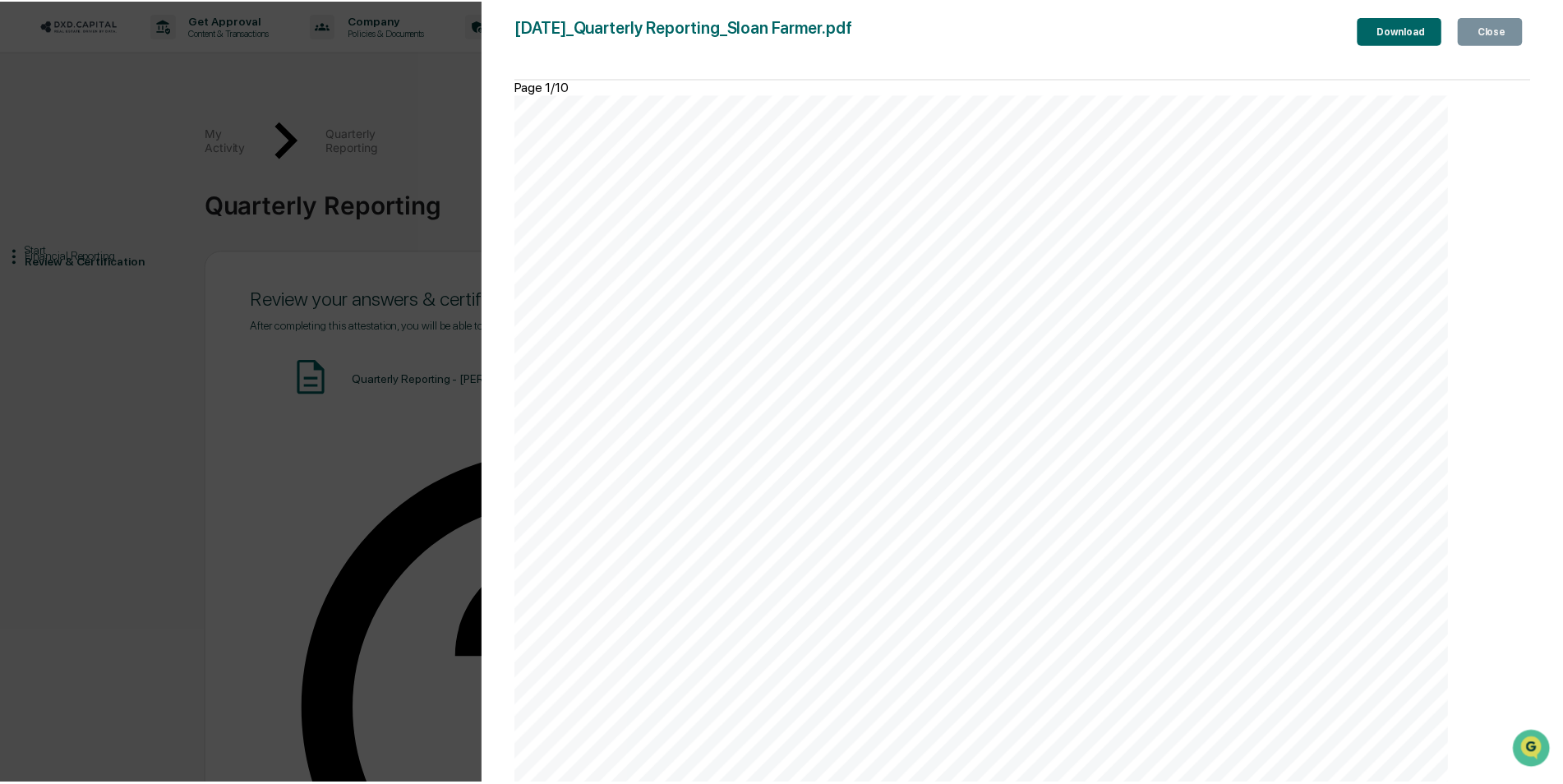
scroll to position [9119, 0]
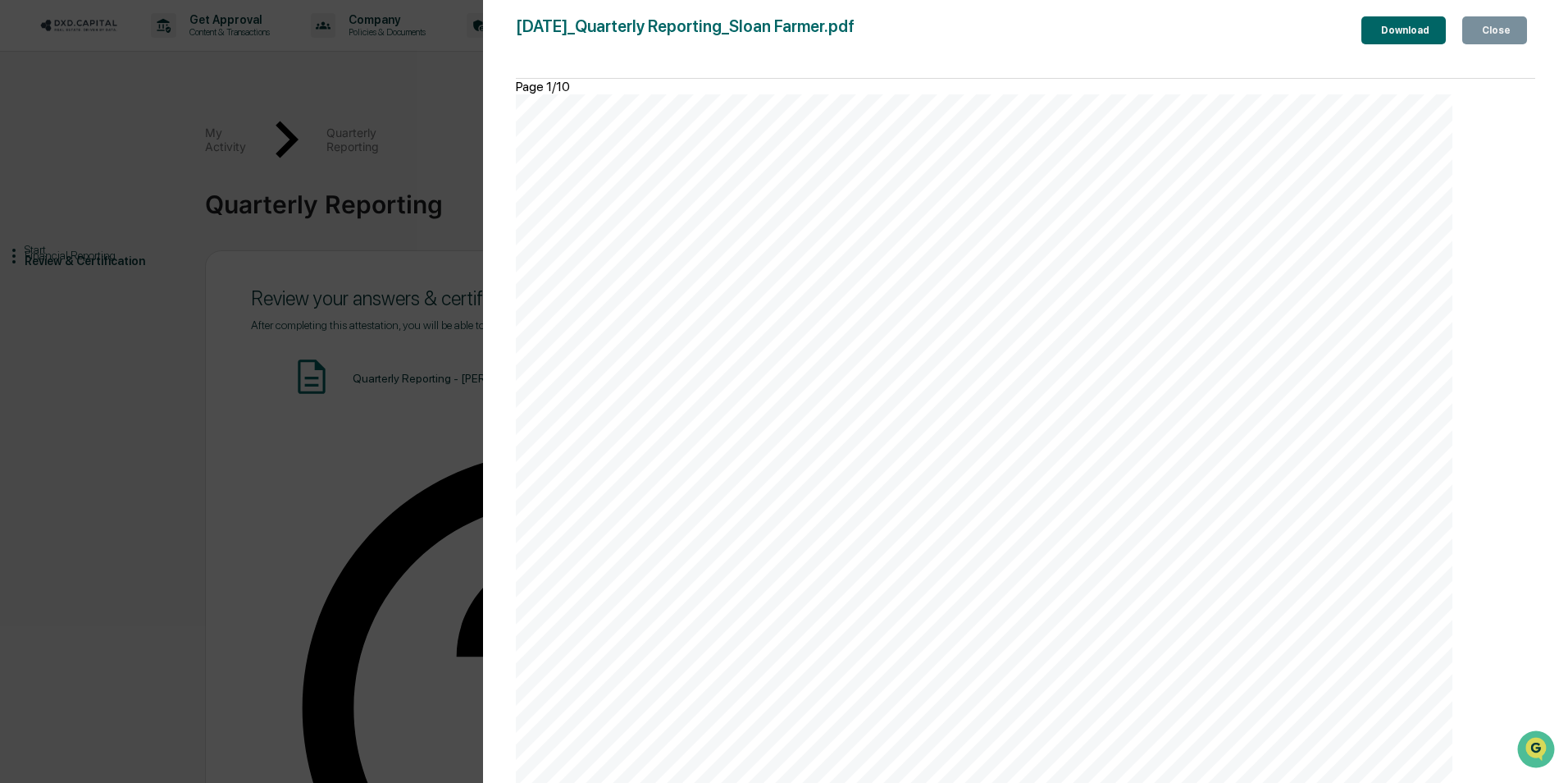
click at [1479, 41] on button "Close" at bounding box center [1495, 30] width 65 height 28
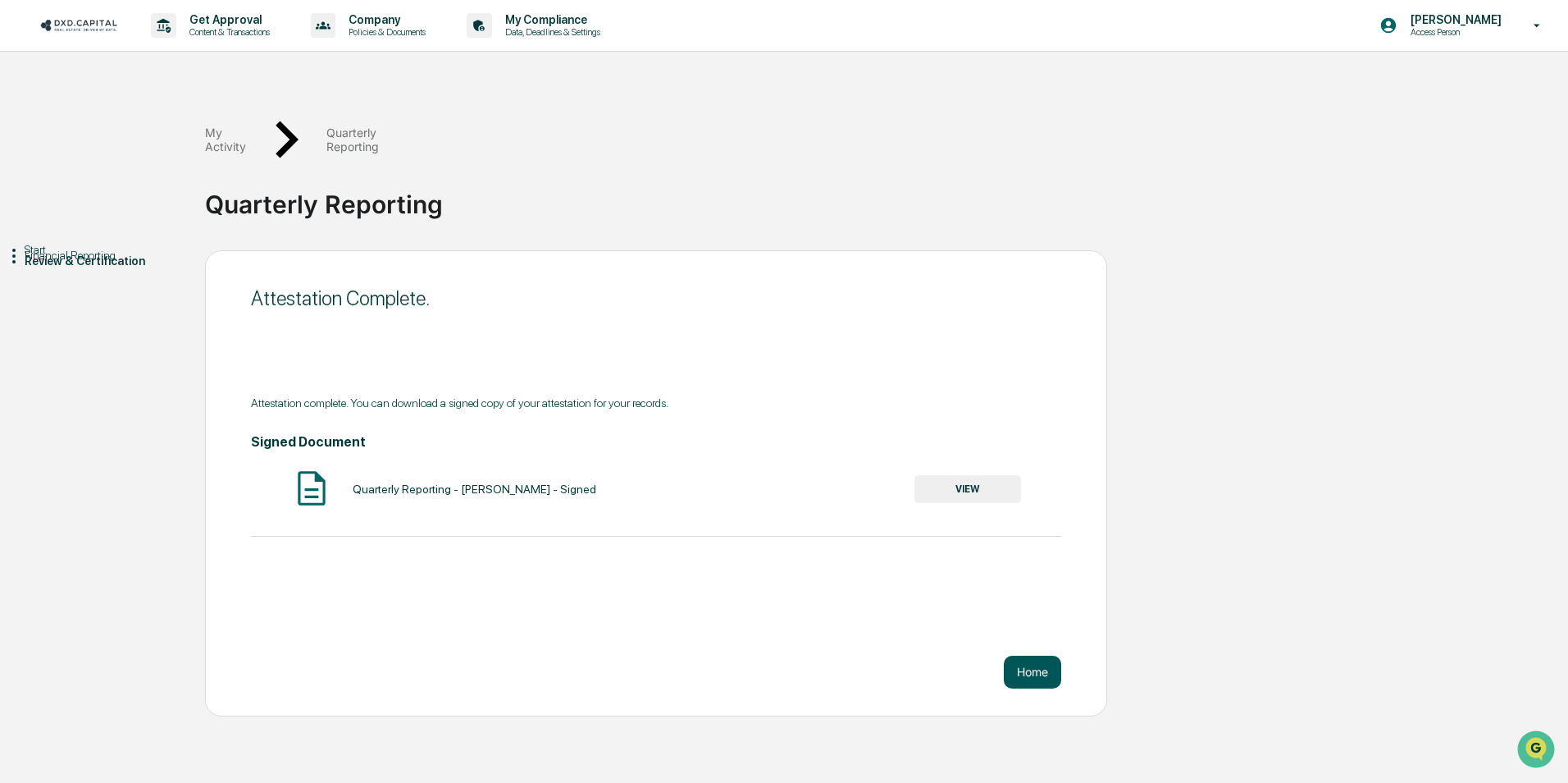
click at [1045, 656] on button "Home" at bounding box center [1033, 672] width 57 height 33
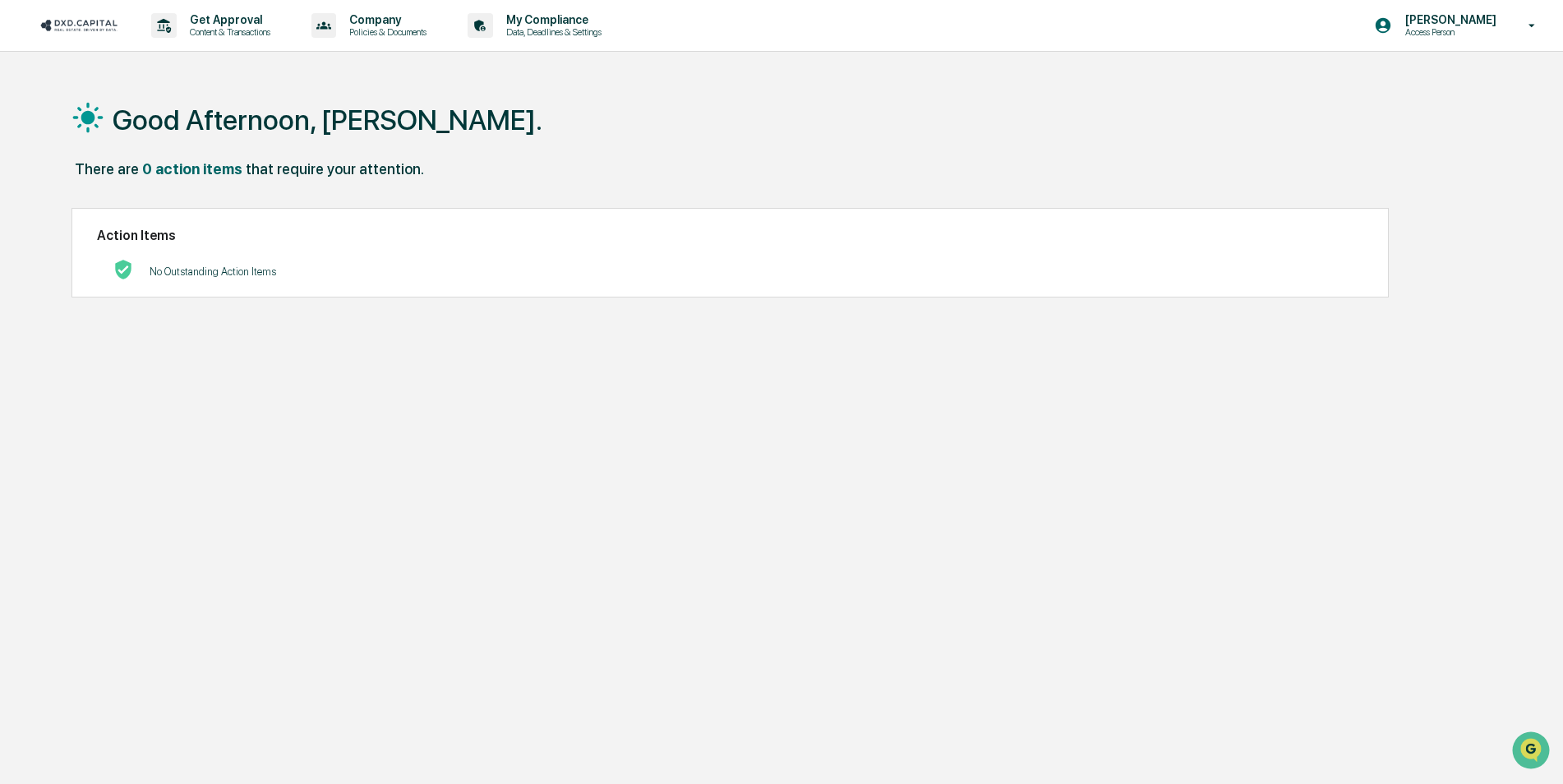
click at [80, 19] on img at bounding box center [79, 25] width 79 height 15
click at [36, 12] on div "Get Approval Content & Transactions Company Policies & Documents My Compliance …" at bounding box center [782, 26] width 1563 height 52
click at [175, 12] on div "Get Approval Content & Transactions" at bounding box center [217, 25] width 144 height 51
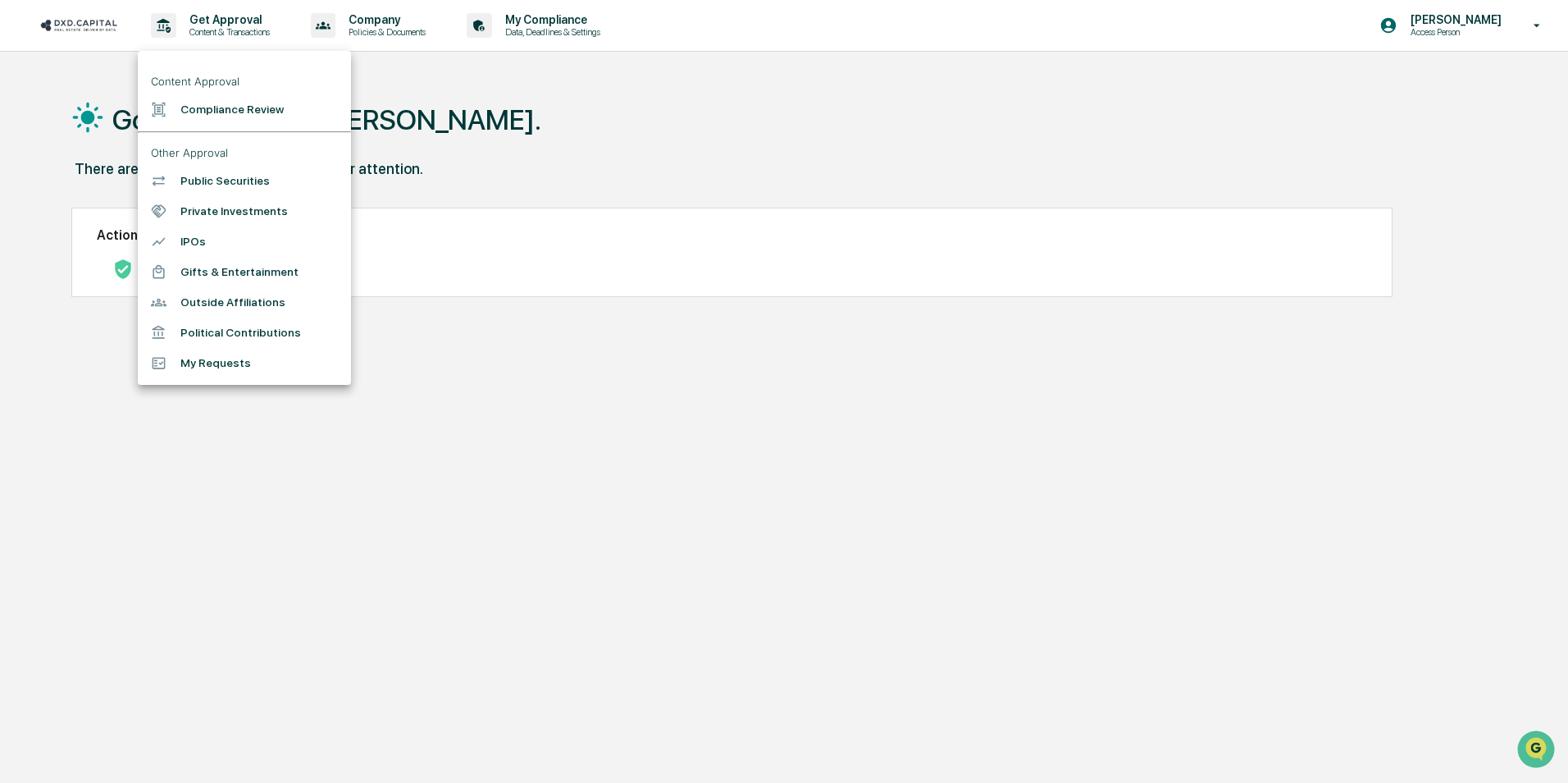
click at [105, 42] on div at bounding box center [784, 391] width 1568 height 783
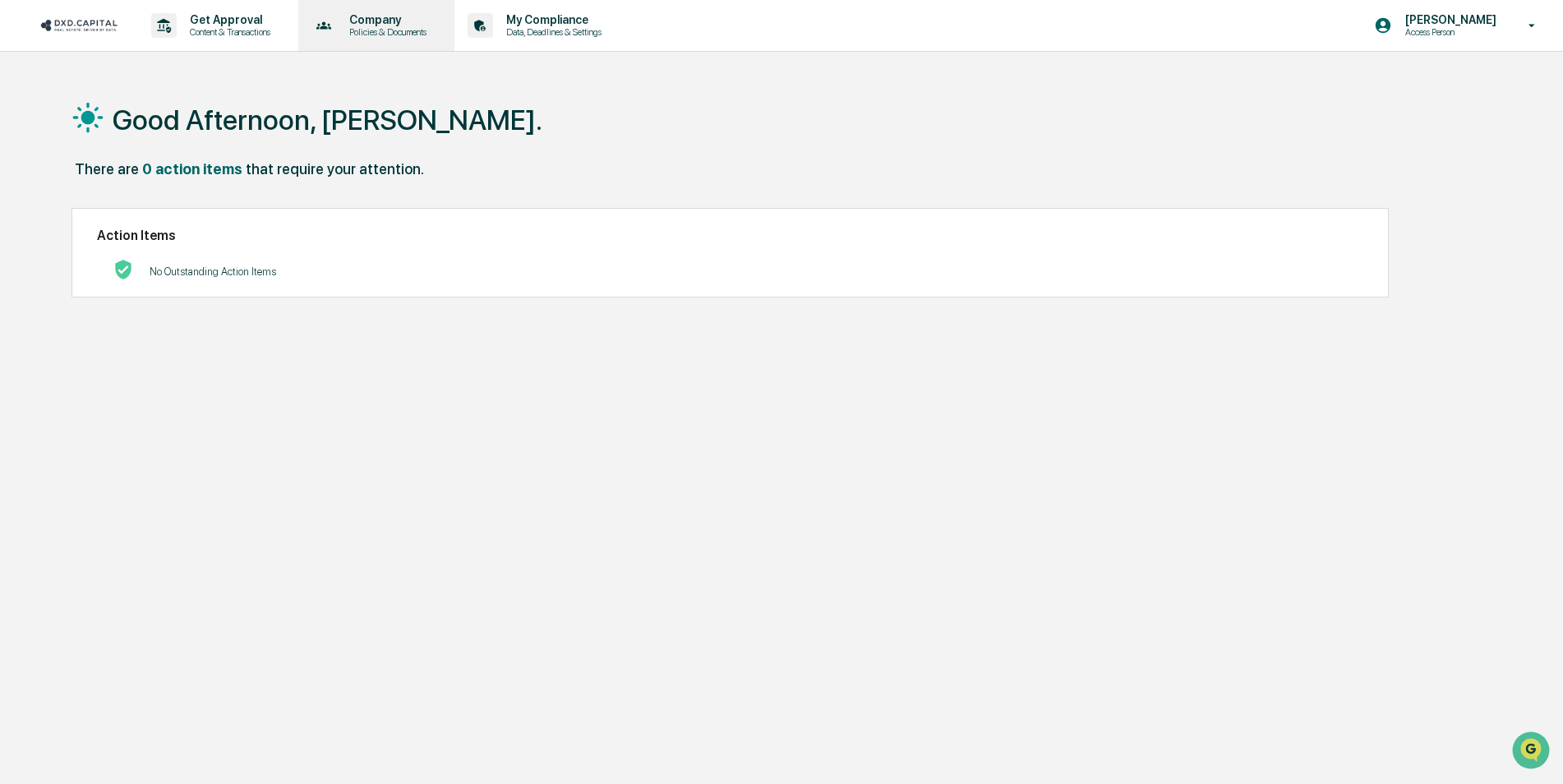
click at [379, 10] on div "Company Policies & Documents" at bounding box center [375, 25] width 140 height 51
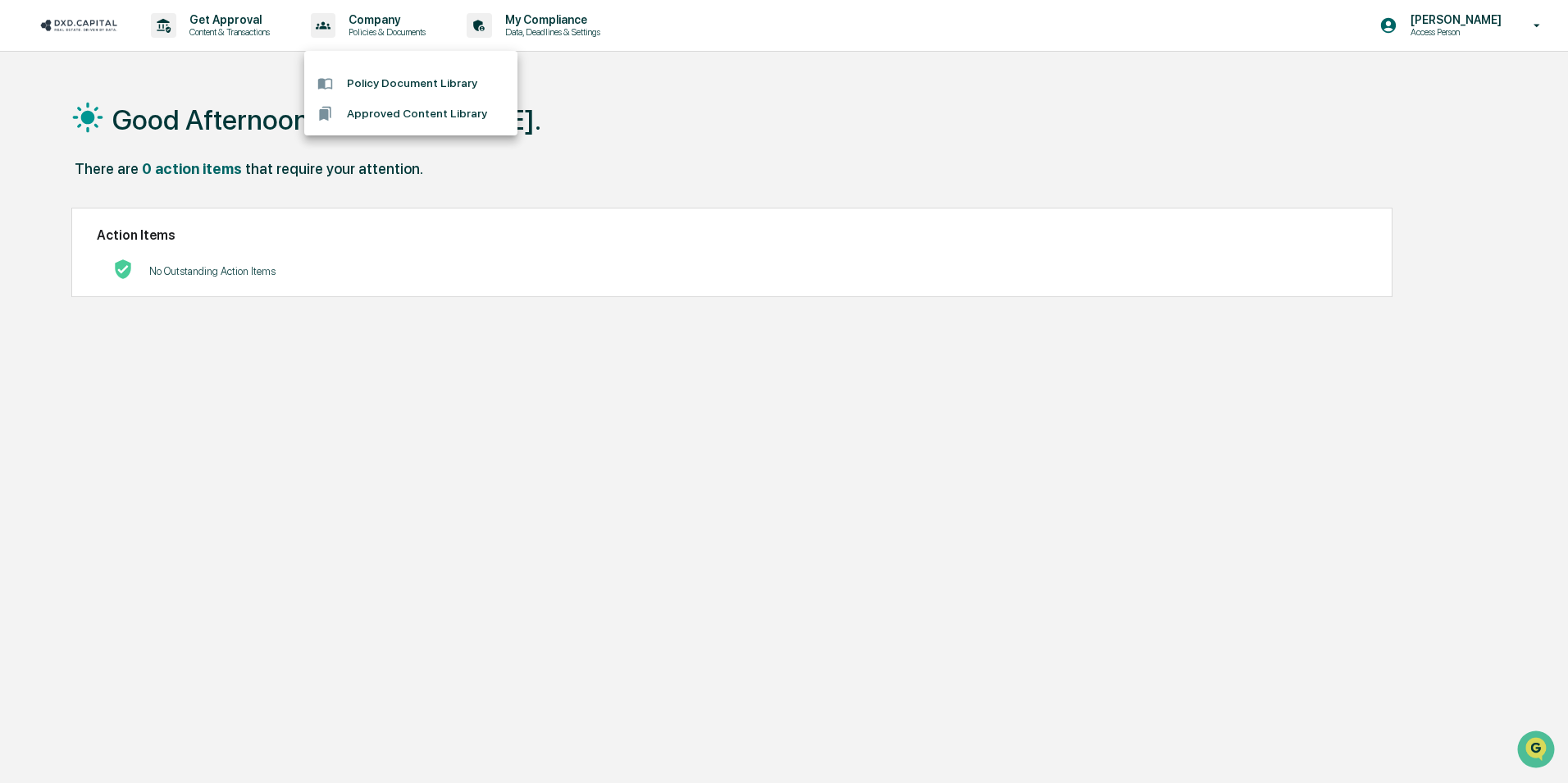
click at [47, 29] on div at bounding box center [784, 391] width 1568 height 783
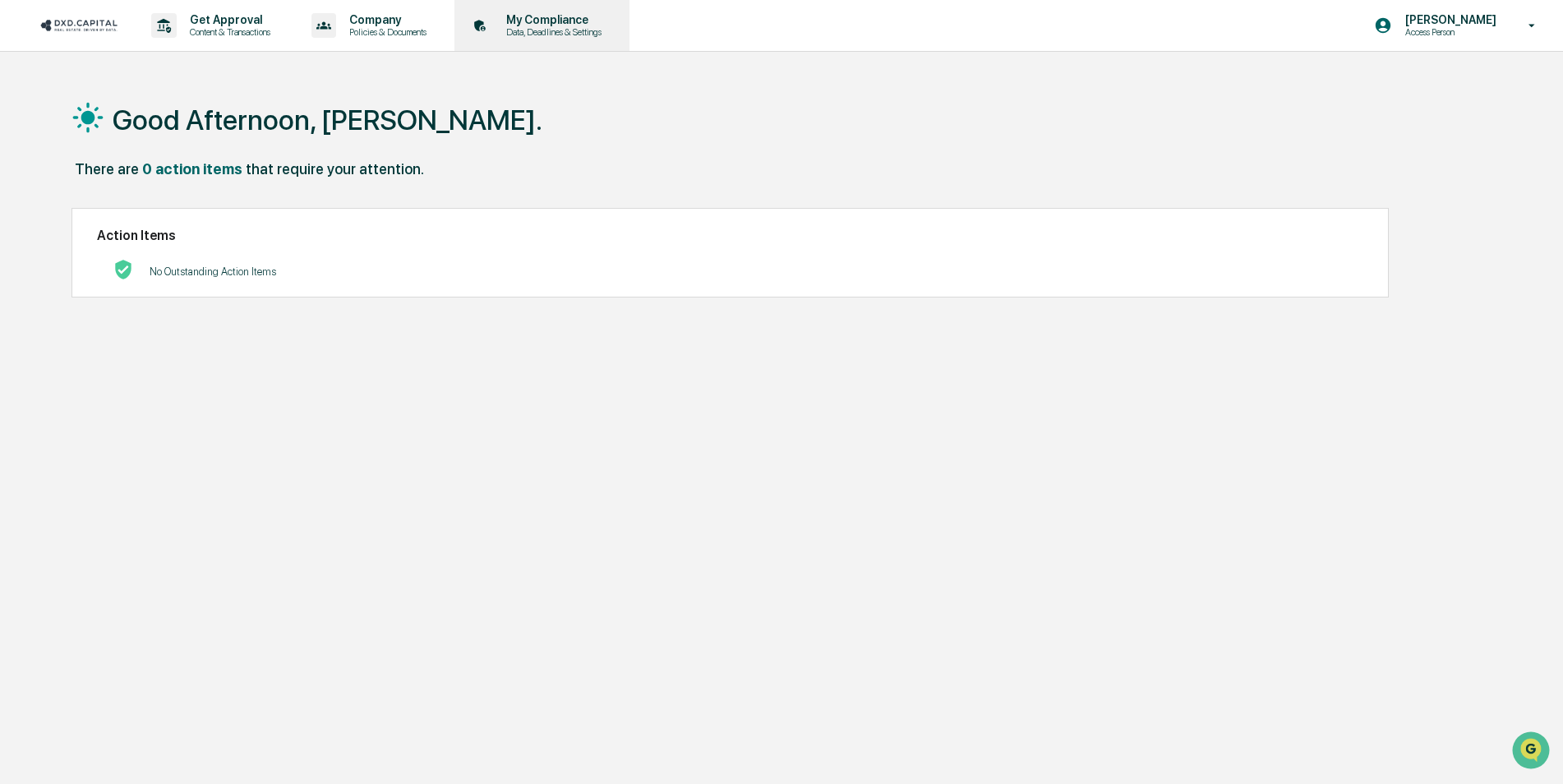
click at [610, 29] on p "Data, Deadlines & Settings" at bounding box center [552, 32] width 117 height 12
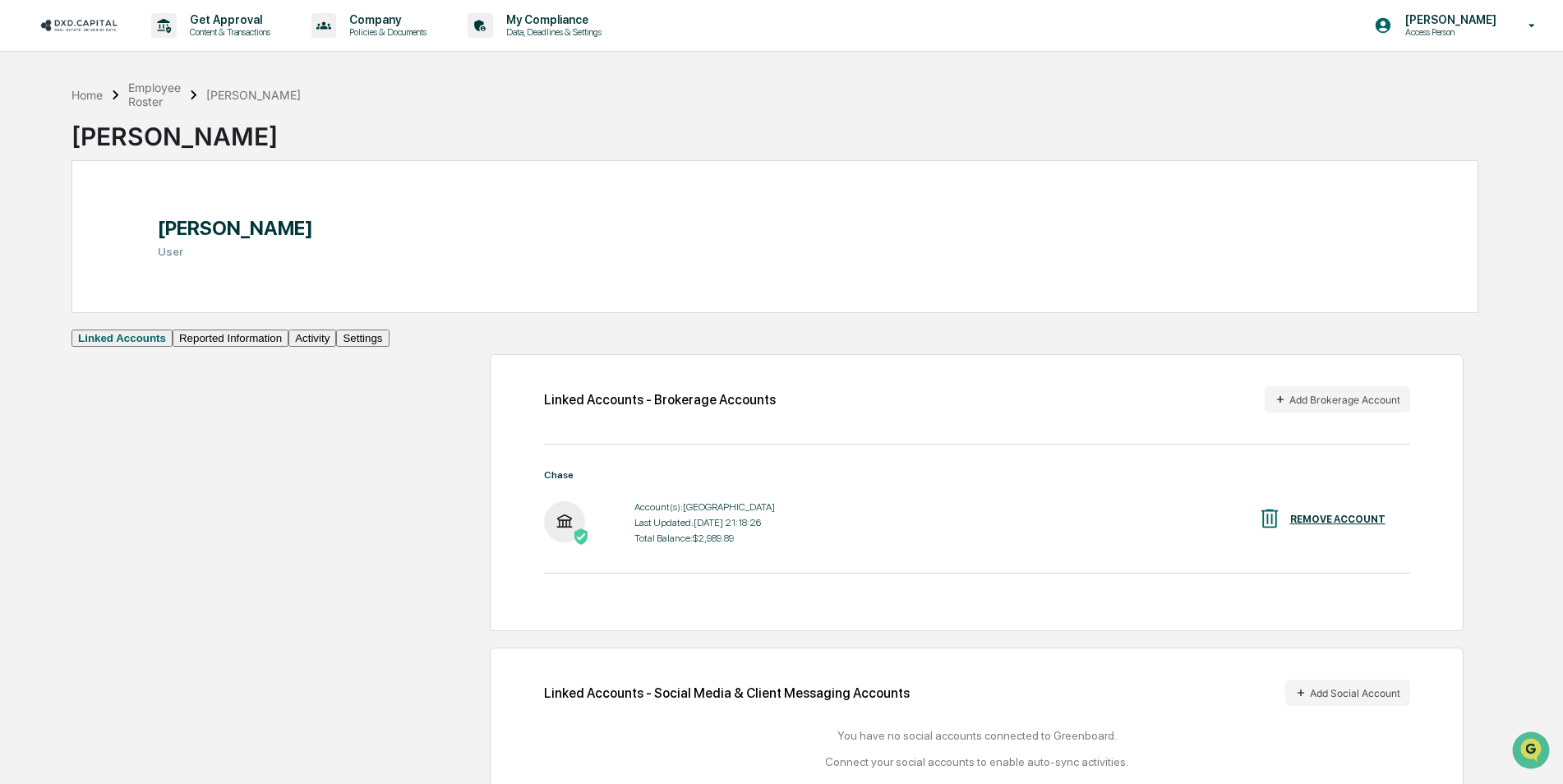
click at [81, 26] on img at bounding box center [79, 25] width 79 height 15
